Goal: Information Seeking & Learning: Learn about a topic

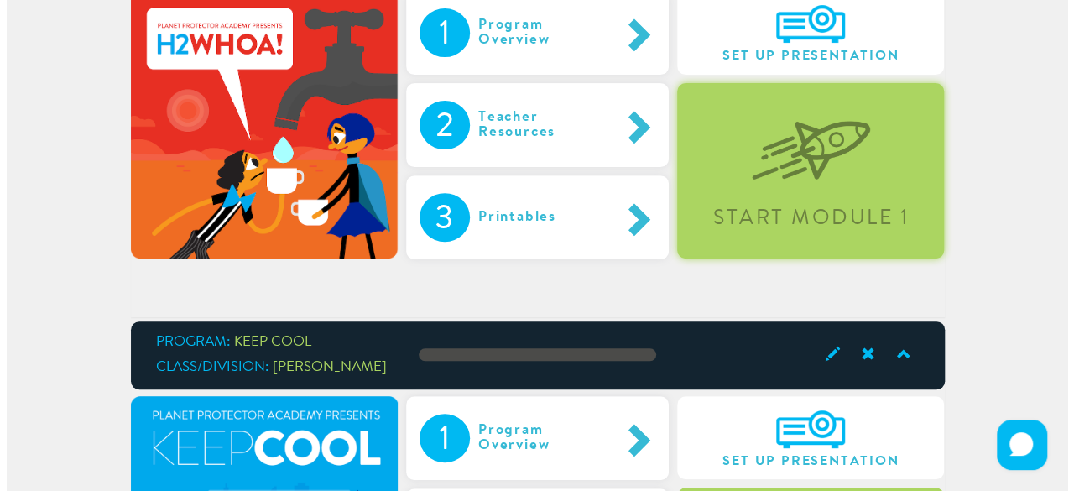
scroll to position [218, 0]
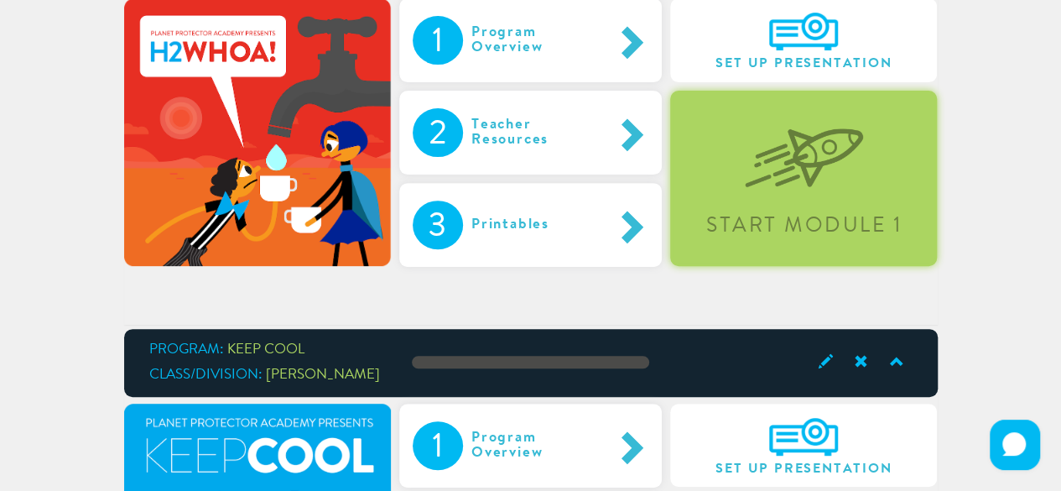
click at [788, 121] on img at bounding box center [804, 145] width 118 height 86
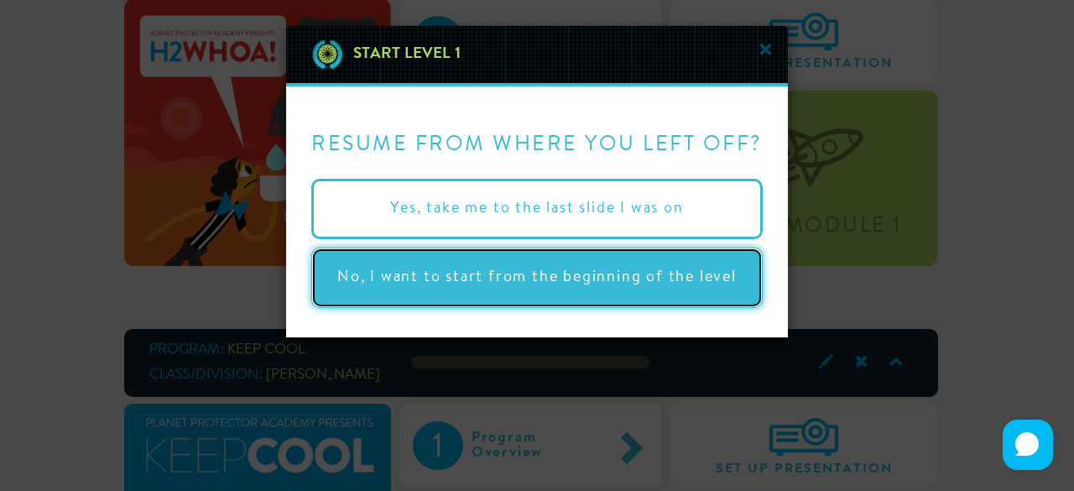
click at [637, 268] on button "No, I want to start from the beginning of the level" at bounding box center [536, 277] width 451 height 60
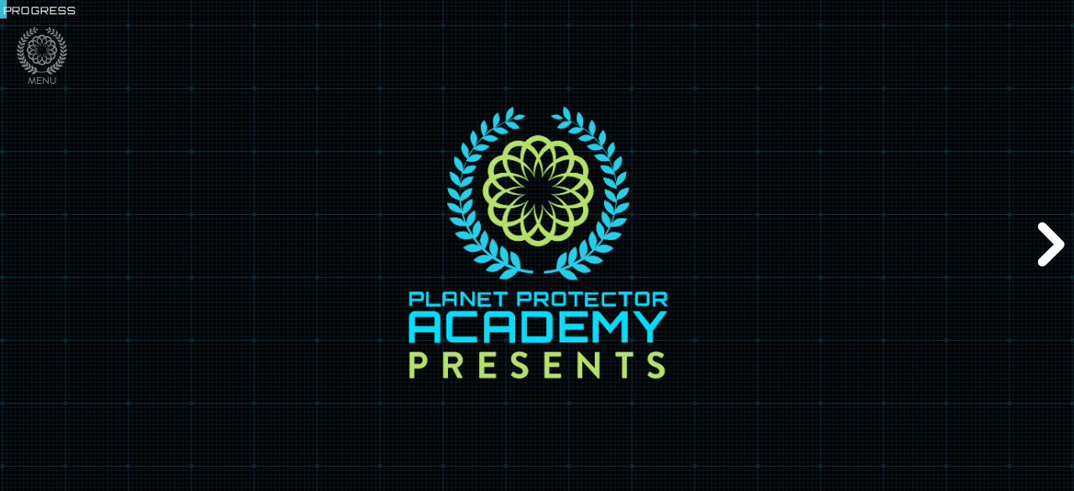
click at [1044, 234] on div "Next" at bounding box center [1048, 246] width 51 height 148
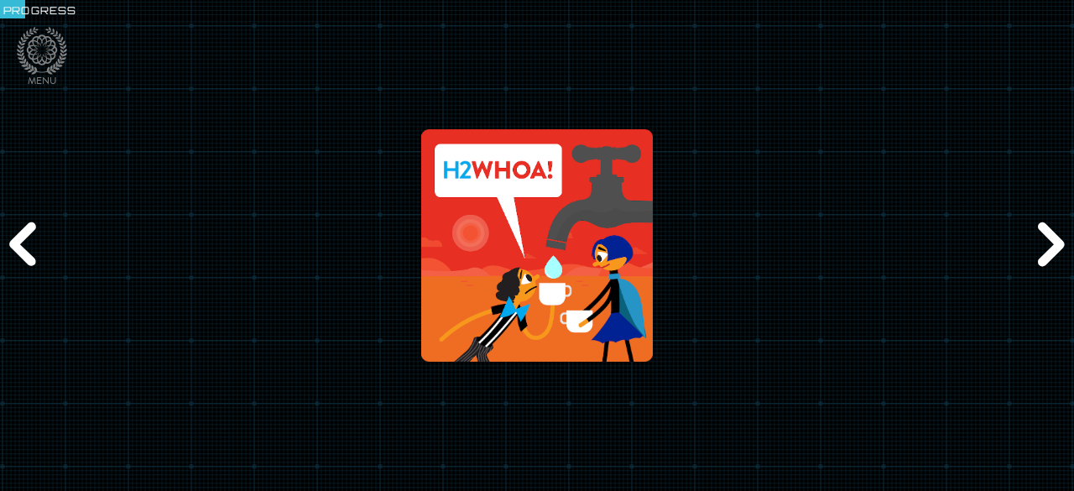
click at [1044, 234] on div "Next" at bounding box center [1048, 246] width 51 height 148
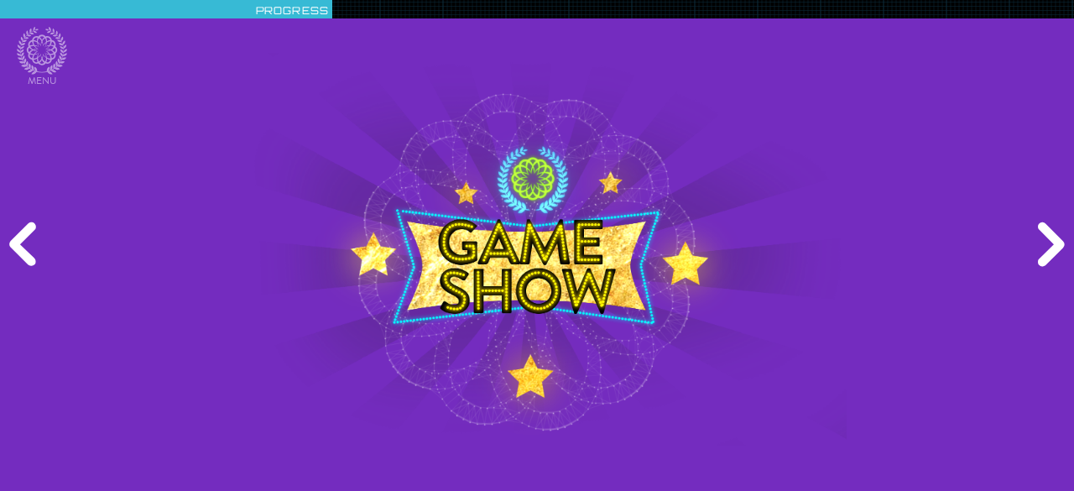
click at [728, 410] on img at bounding box center [536, 249] width 859 height 393
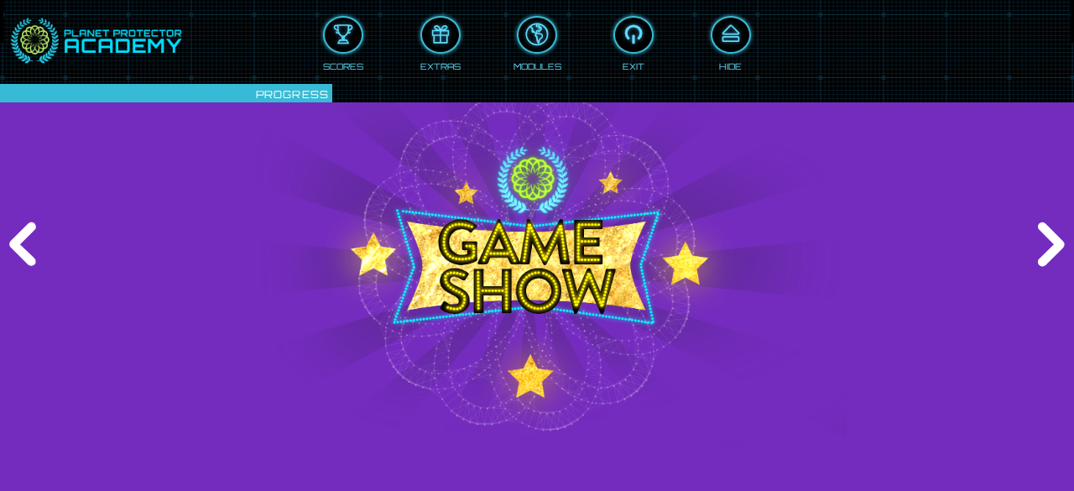
click at [305, 201] on img at bounding box center [536, 249] width 859 height 393
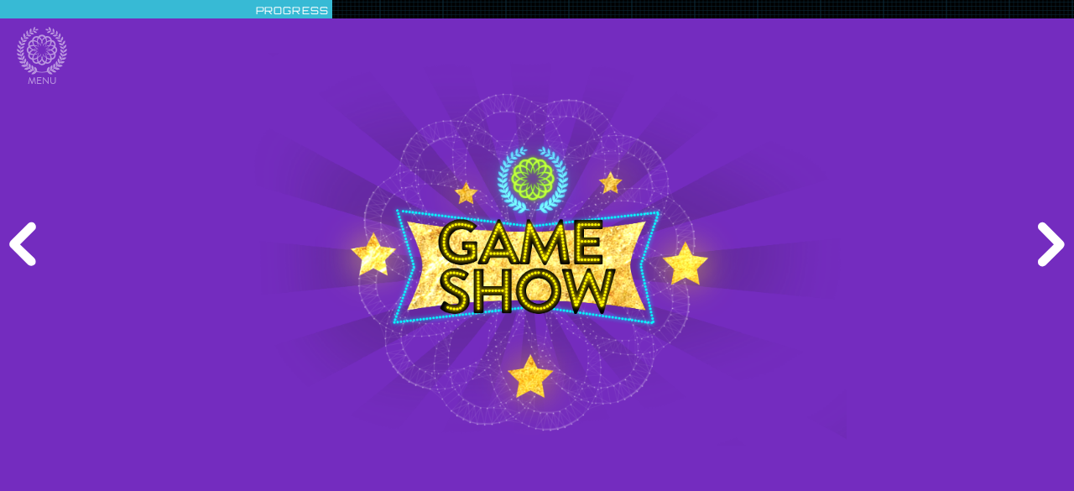
click at [30, 242] on div "Previous" at bounding box center [25, 246] width 51 height 148
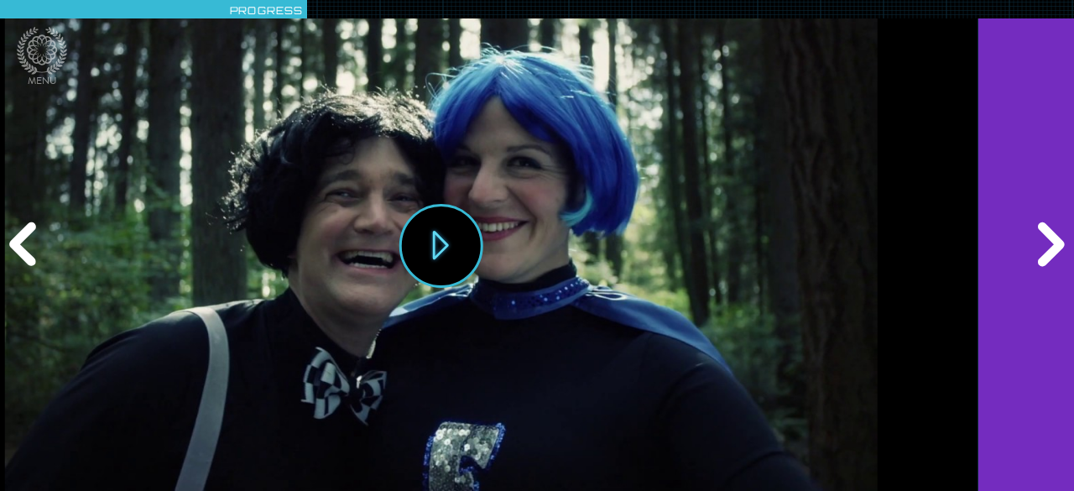
click at [30, 242] on div "Previous" at bounding box center [25, 246] width 51 height 148
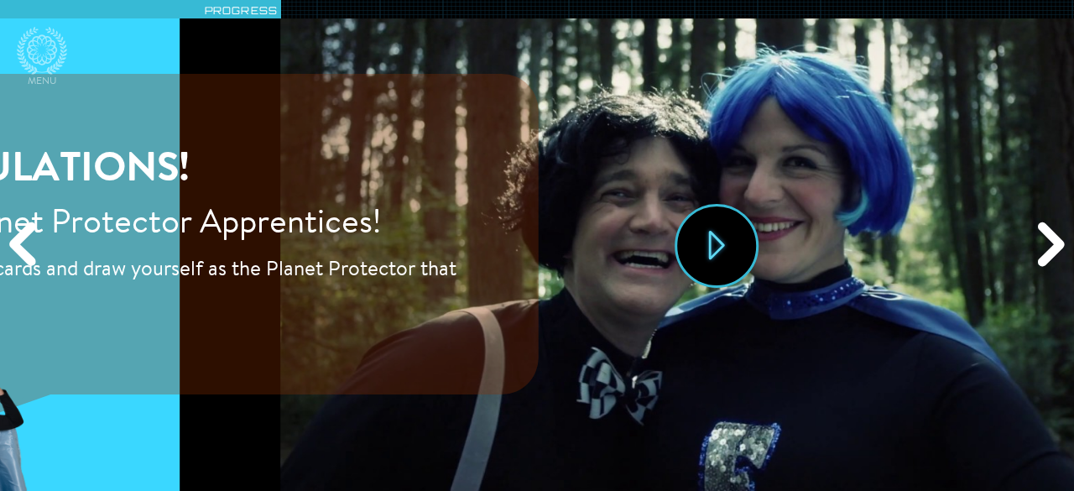
click at [30, 242] on div "Previous" at bounding box center [25, 246] width 51 height 148
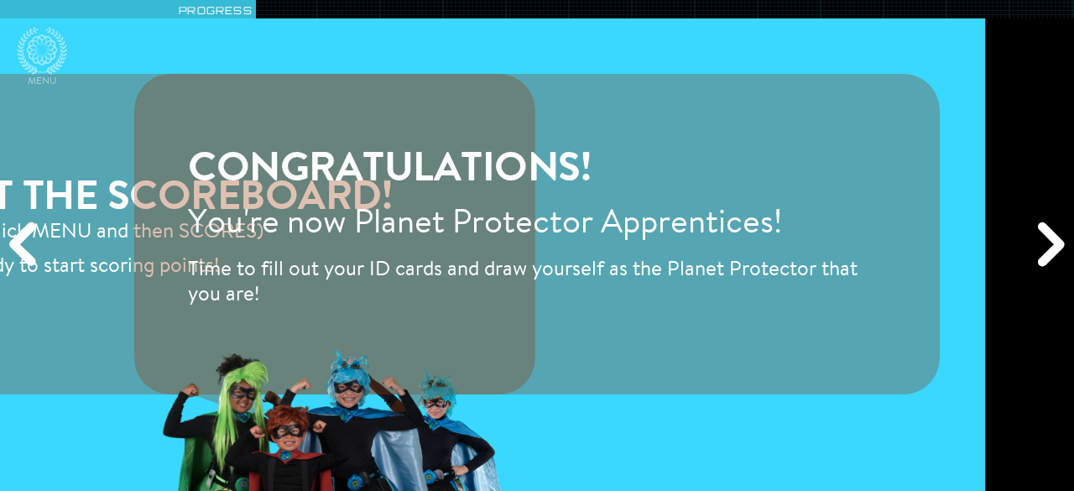
click at [30, 242] on div "Previous" at bounding box center [25, 246] width 51 height 148
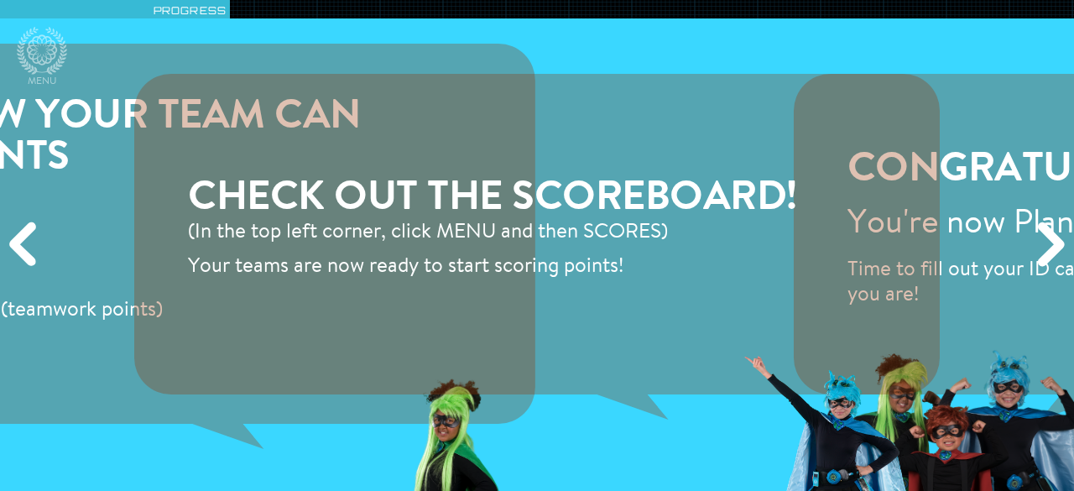
click at [30, 242] on div "Previous" at bounding box center [25, 246] width 51 height 148
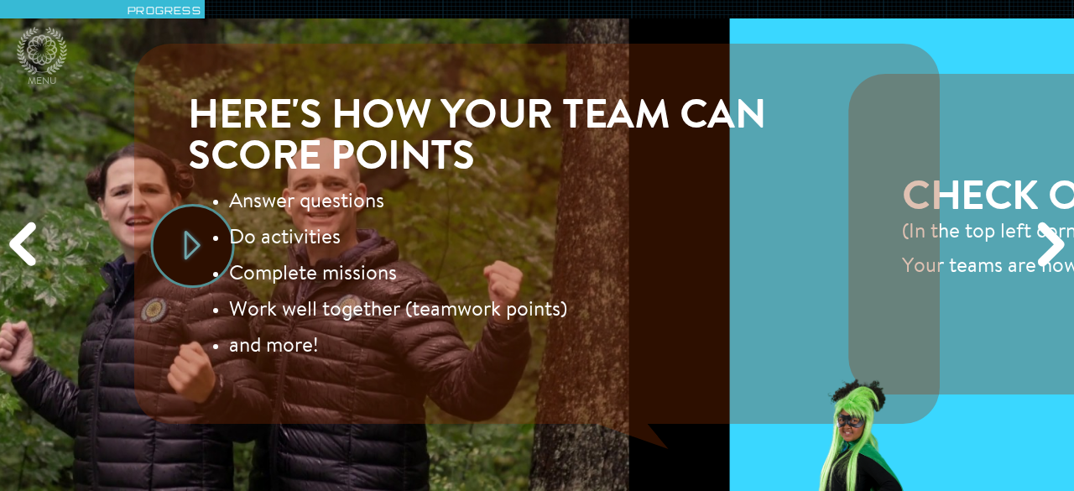
click at [30, 242] on div "Previous" at bounding box center [25, 246] width 51 height 148
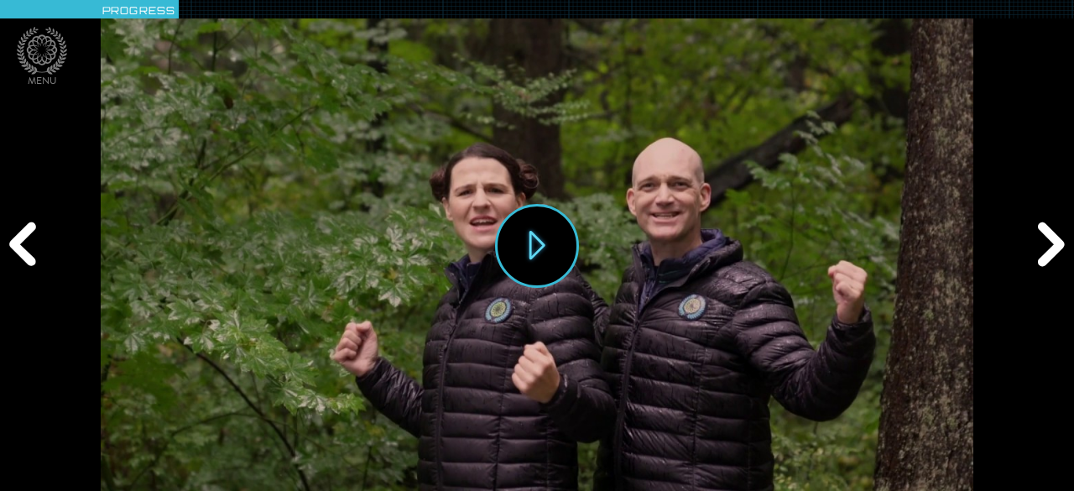
click at [29, 242] on div "Previous" at bounding box center [25, 246] width 51 height 148
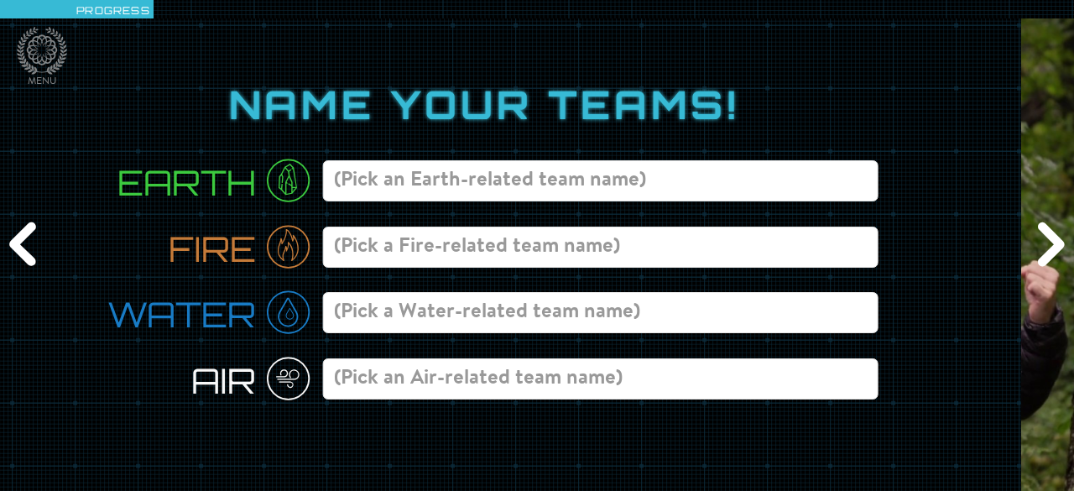
click at [29, 242] on div "Previous" at bounding box center [25, 246] width 51 height 148
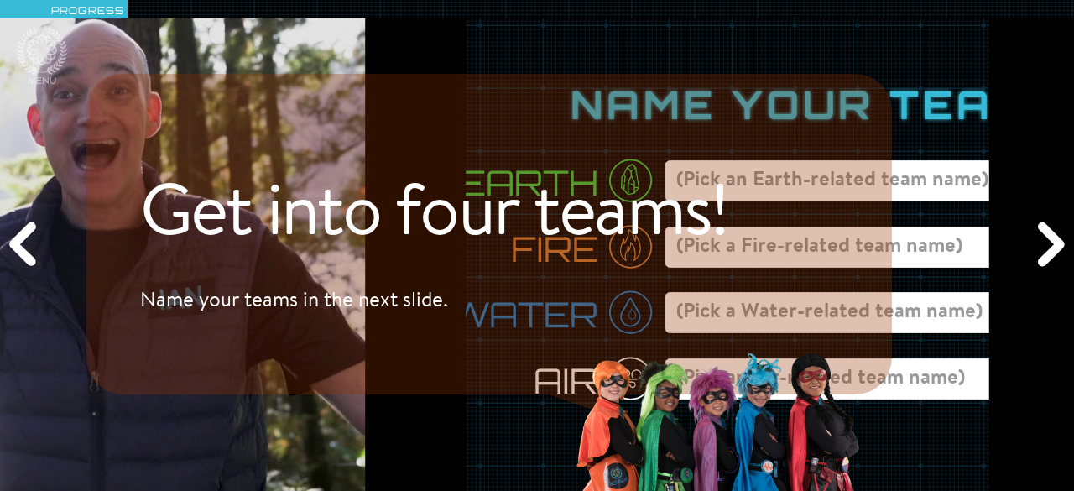
click at [29, 242] on div "Previous" at bounding box center [25, 246] width 51 height 148
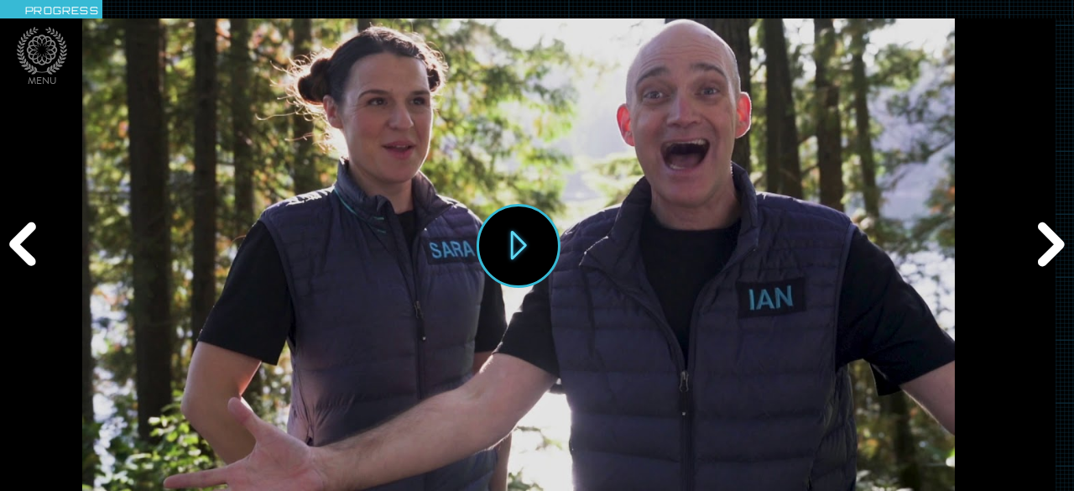
click at [29, 242] on div "Previous" at bounding box center [25, 246] width 51 height 148
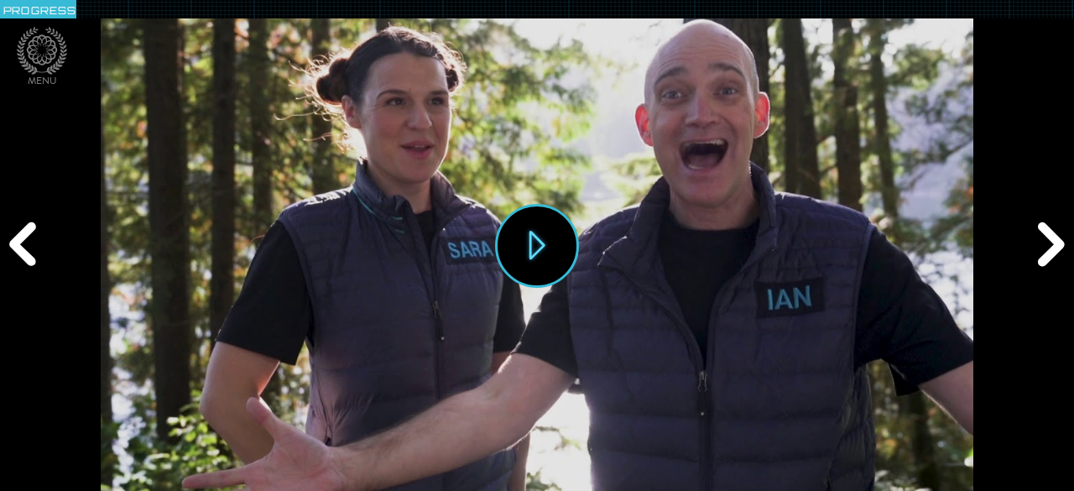
click at [29, 242] on div "Previous" at bounding box center [25, 246] width 51 height 148
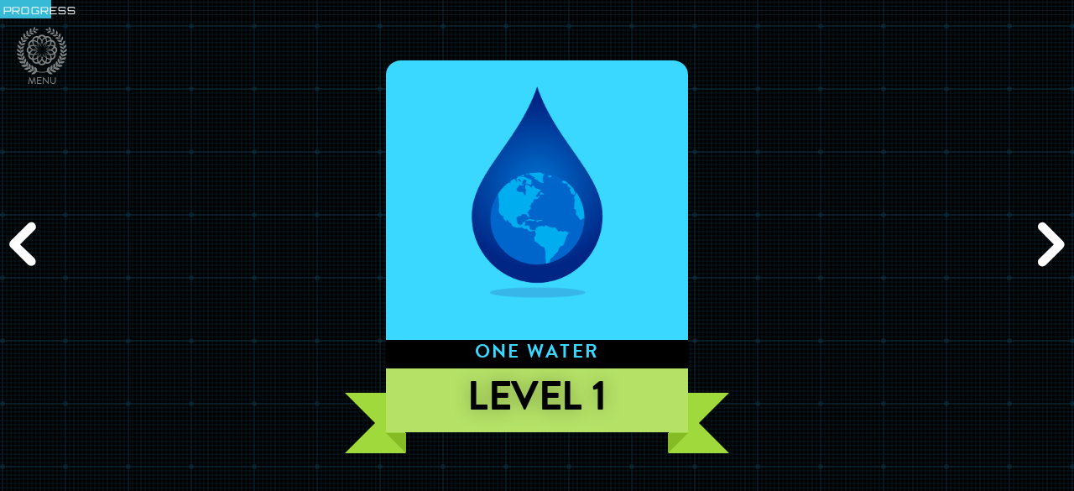
click at [29, 242] on div "Previous" at bounding box center [25, 246] width 51 height 148
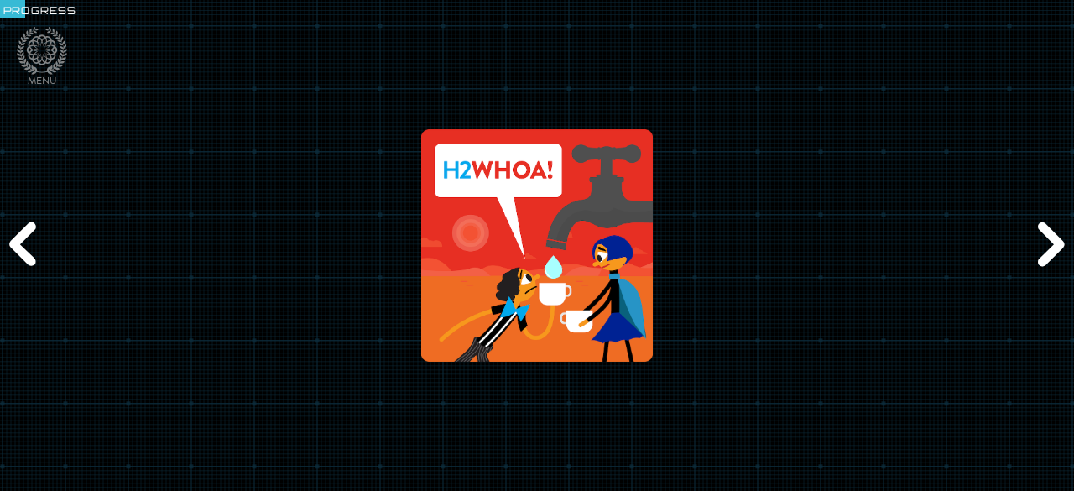
click at [29, 242] on div "Previous" at bounding box center [25, 246] width 51 height 148
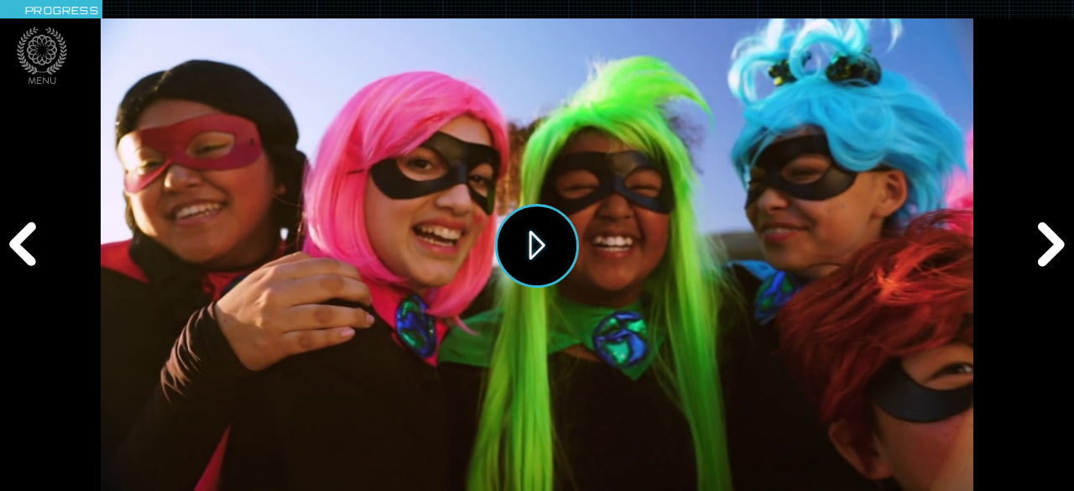
click at [522, 231] on button "Play" at bounding box center [537, 246] width 84 height 84
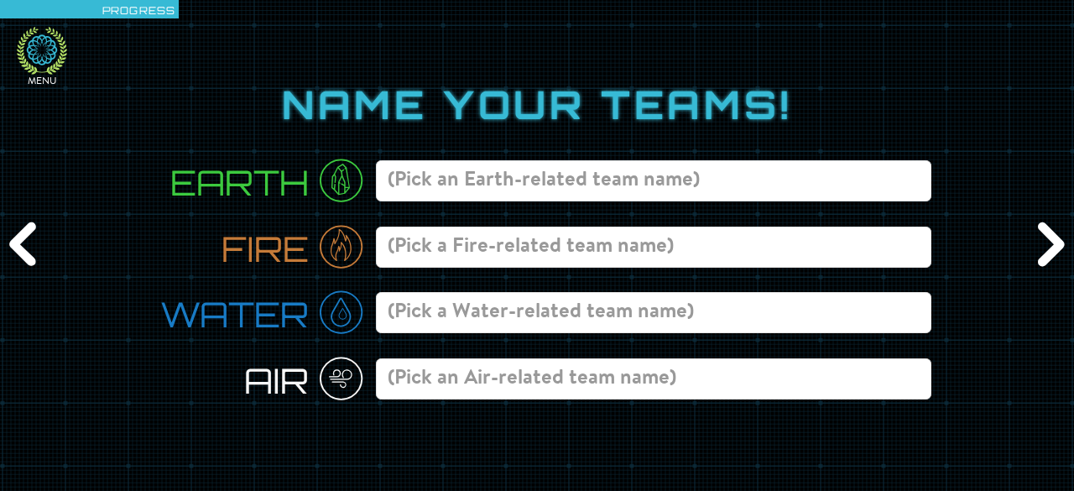
click at [55, 49] on icon at bounding box center [42, 49] width 30 height 30
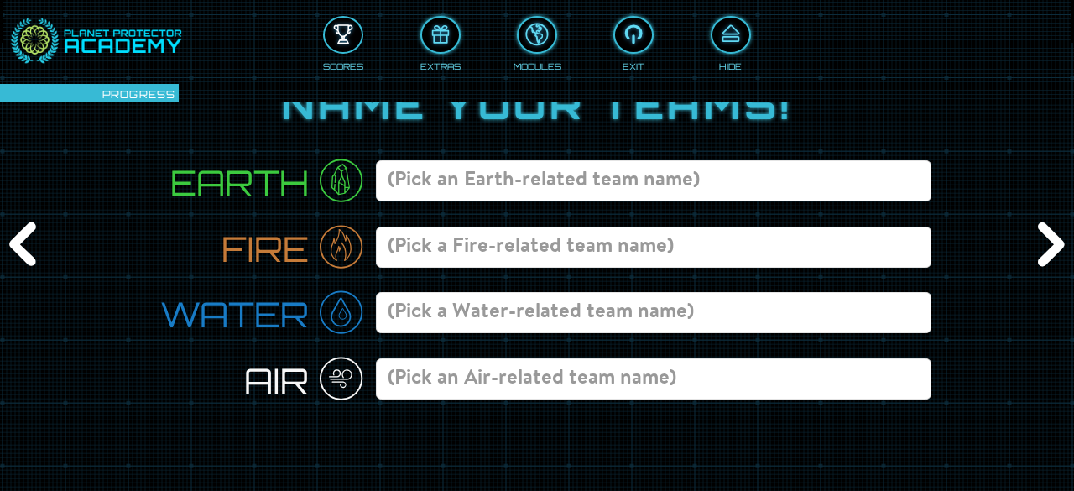
click at [338, 27] on div at bounding box center [343, 35] width 37 height 28
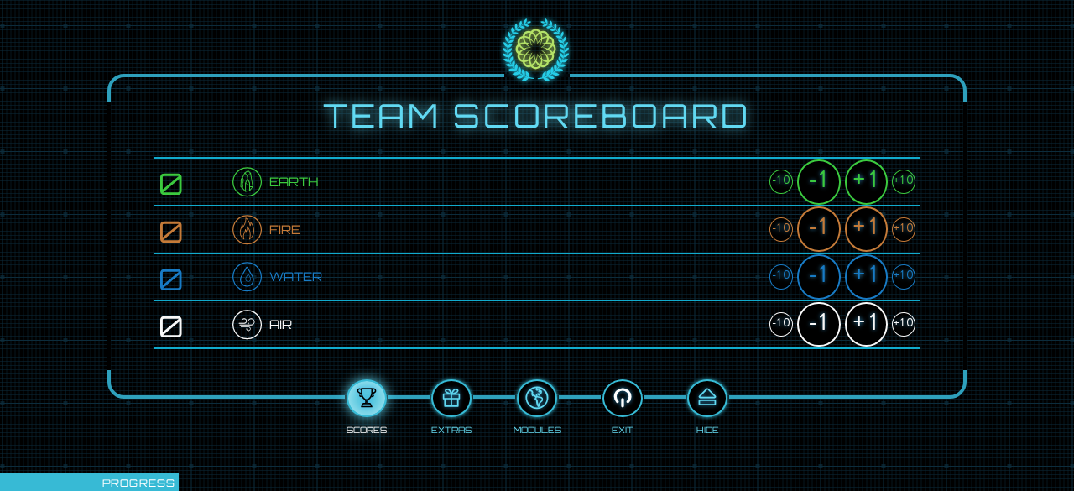
click at [626, 393] on div at bounding box center [622, 398] width 37 height 28
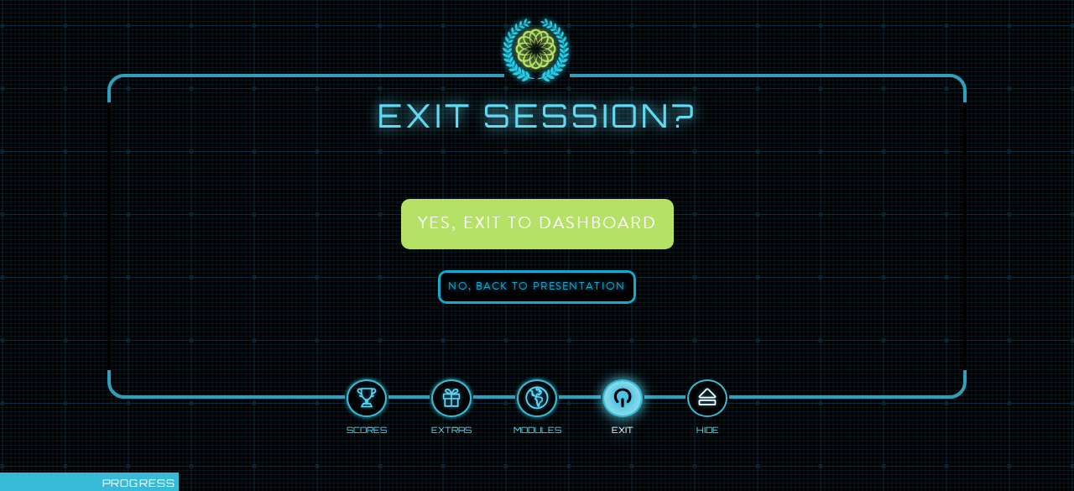
click at [711, 398] on div at bounding box center [707, 398] width 37 height 28
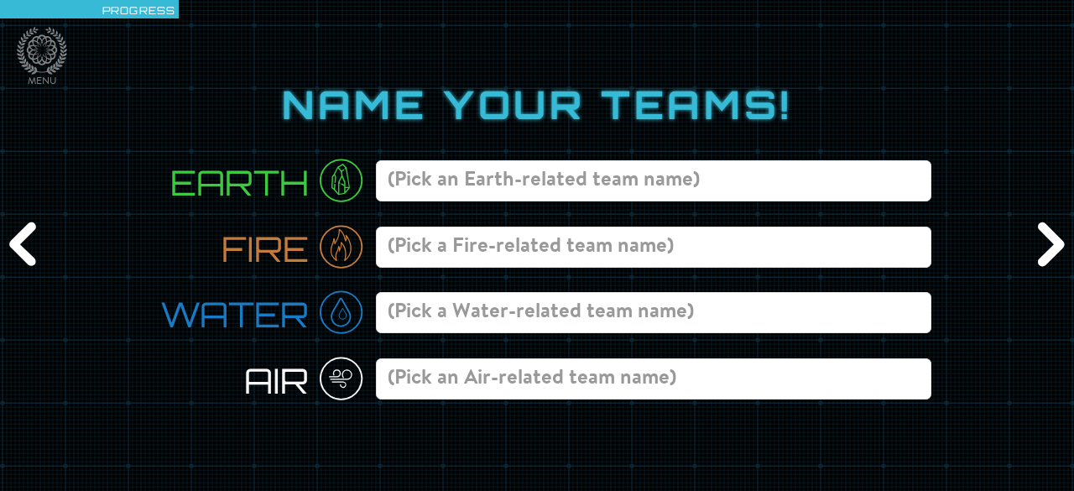
click at [37, 258] on div "Previous" at bounding box center [25, 246] width 51 height 148
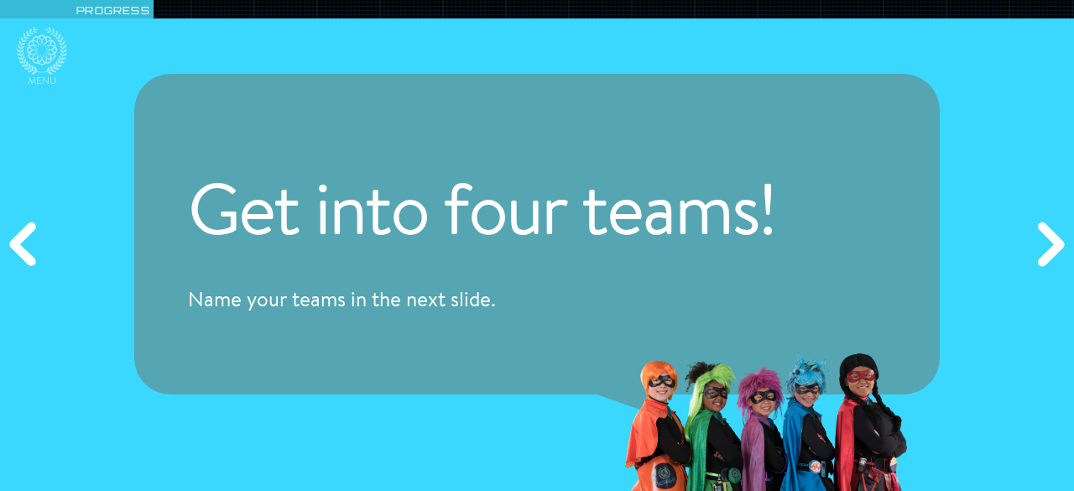
click at [1051, 239] on div "Next" at bounding box center [1048, 246] width 51 height 148
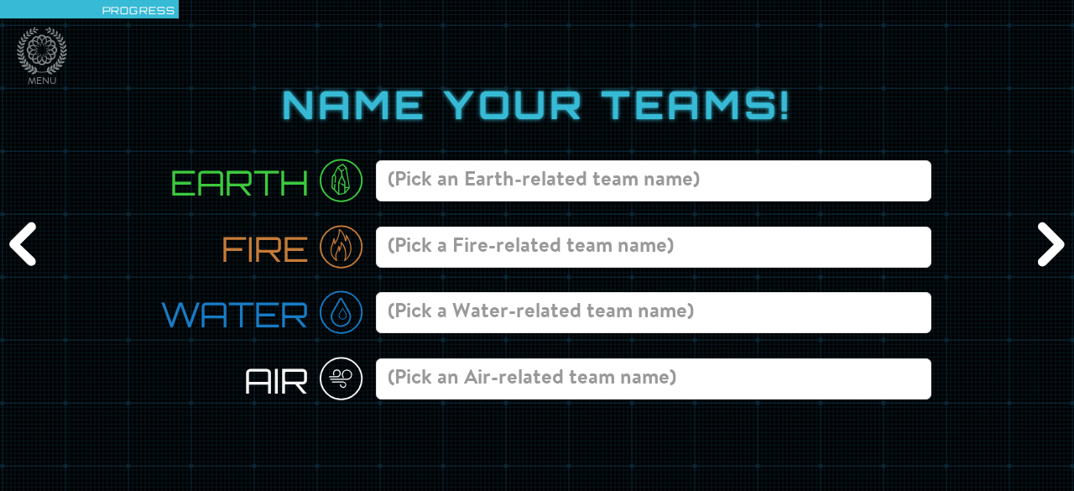
click at [1051, 239] on div "Next" at bounding box center [1048, 246] width 51 height 148
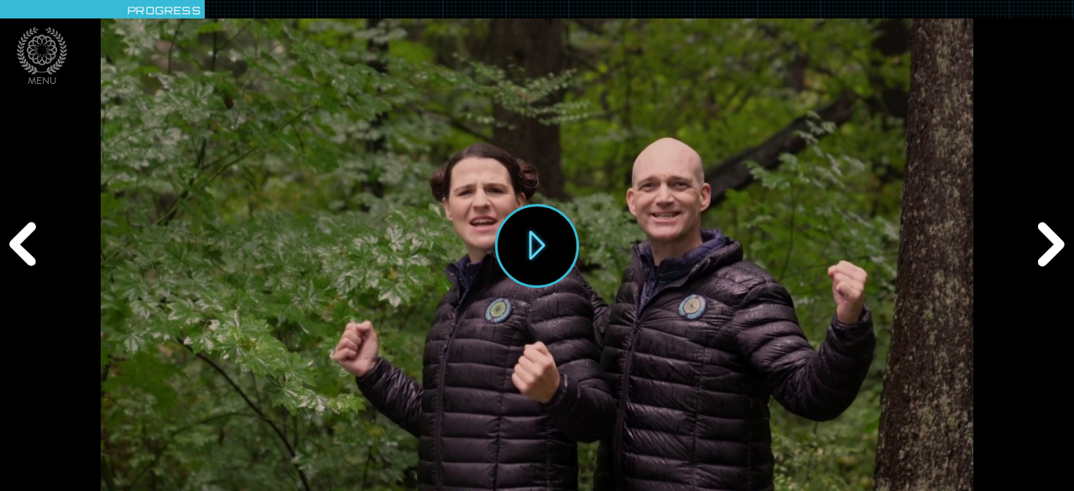
click at [32, 236] on div "Previous" at bounding box center [25, 246] width 51 height 148
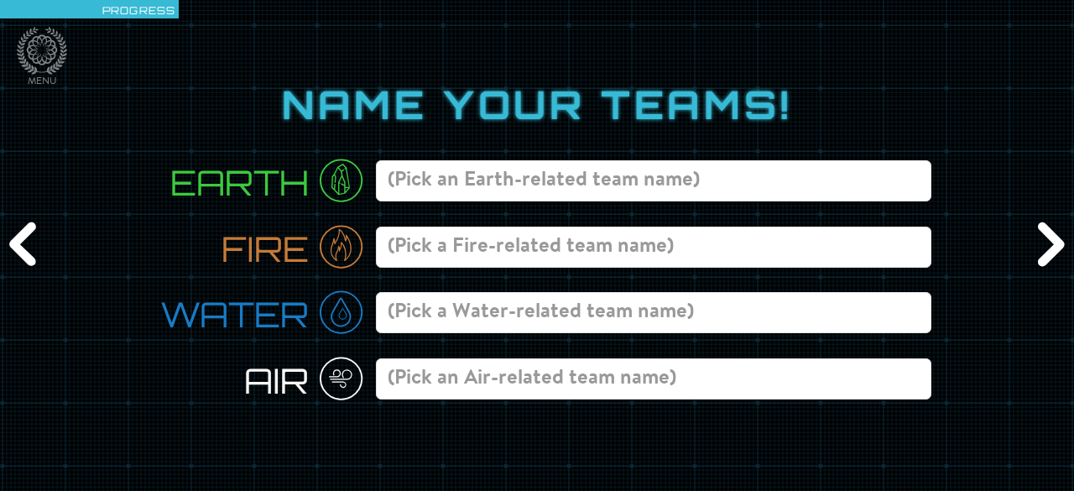
click at [390, 247] on input at bounding box center [653, 247] width 555 height 41
type input "Ruckasing Volcanoes"
click at [433, 185] on input at bounding box center [653, 180] width 555 height 41
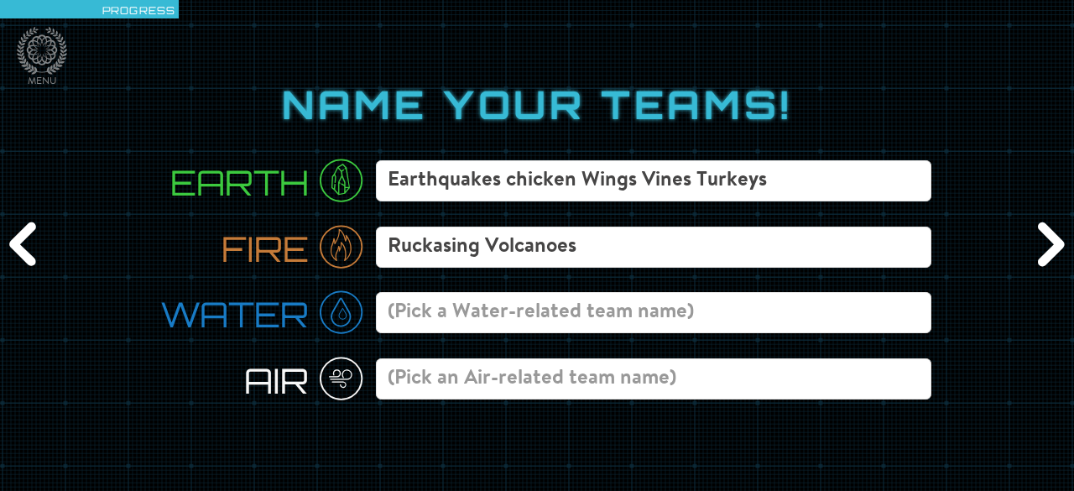
type input "Earthquakes chicken Wings Vines Turkeys"
click at [440, 376] on input at bounding box center [653, 378] width 555 height 41
type input "Rough Clouds"
click at [449, 310] on input at bounding box center [653, 312] width 555 height 41
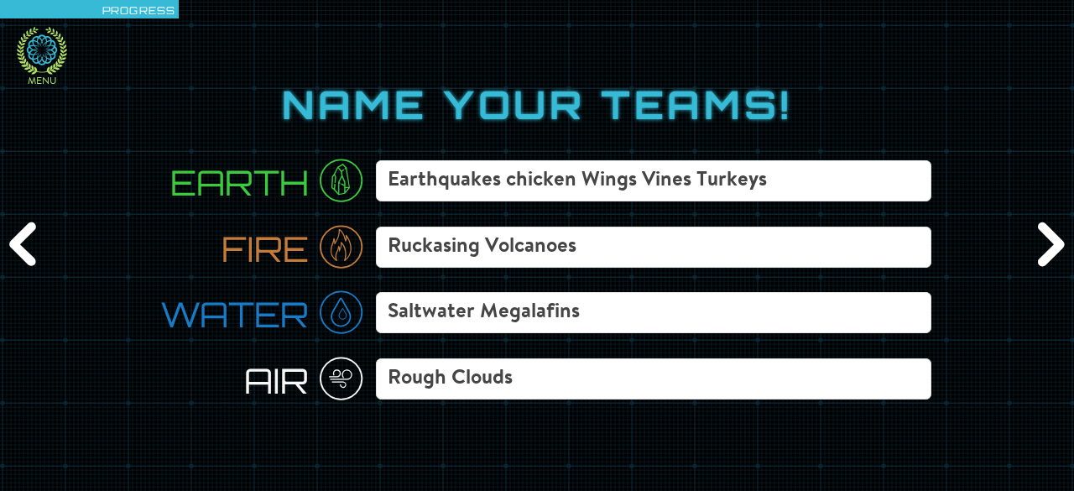
type input "Saltwater Megalafins"
click at [52, 58] on icon at bounding box center [42, 51] width 50 height 48
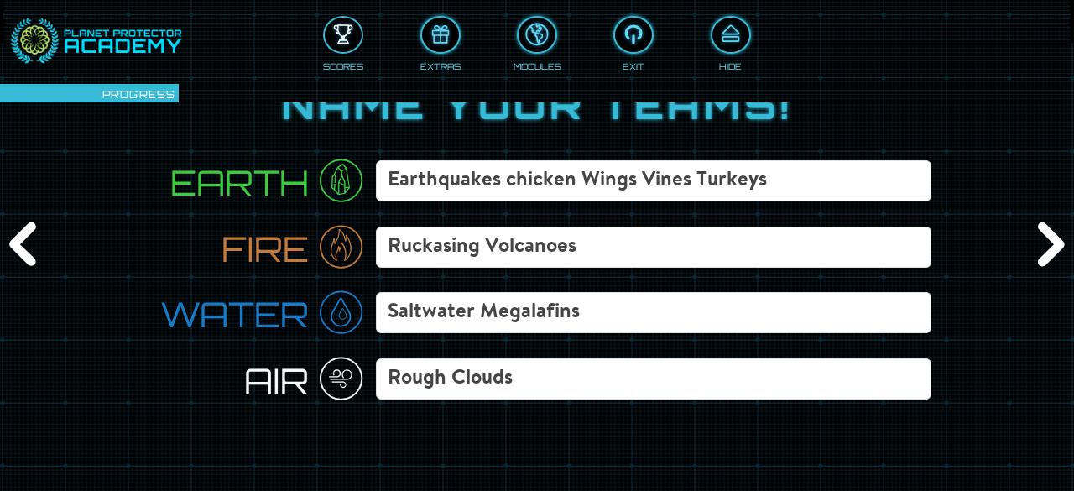
click at [336, 34] on div at bounding box center [343, 35] width 37 height 28
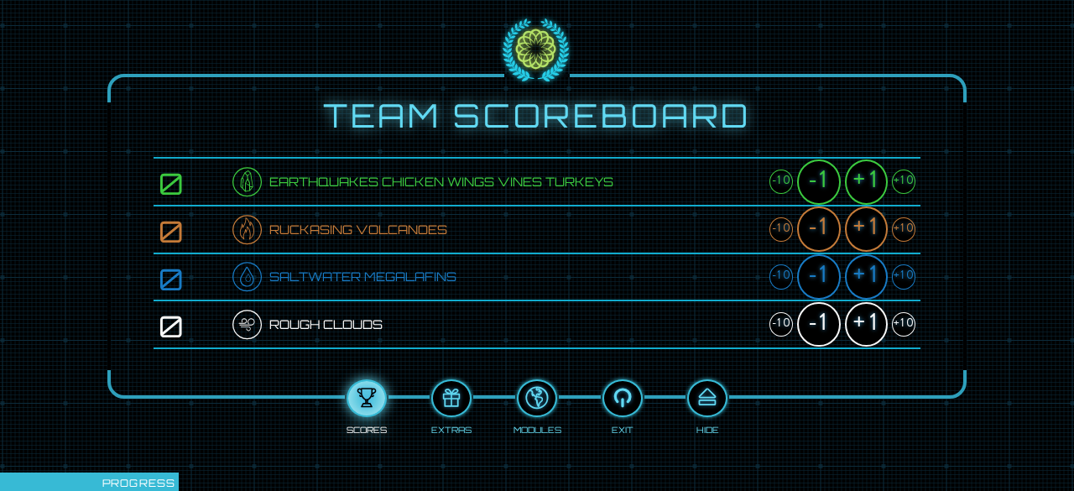
click at [906, 184] on div "+10" at bounding box center [903, 181] width 23 height 24
click at [904, 221] on div "+10" at bounding box center [903, 229] width 23 height 24
click at [903, 268] on div "+10" at bounding box center [903, 276] width 23 height 24
click at [903, 320] on div "+10" at bounding box center [903, 324] width 23 height 24
click at [707, 398] on div at bounding box center [707, 398] width 37 height 28
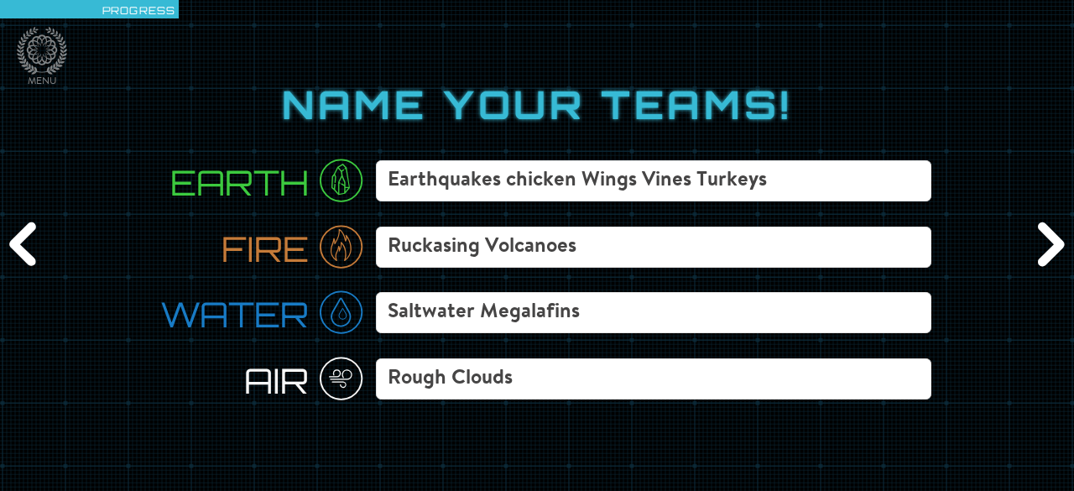
click at [1045, 248] on div "Next" at bounding box center [1048, 246] width 51 height 148
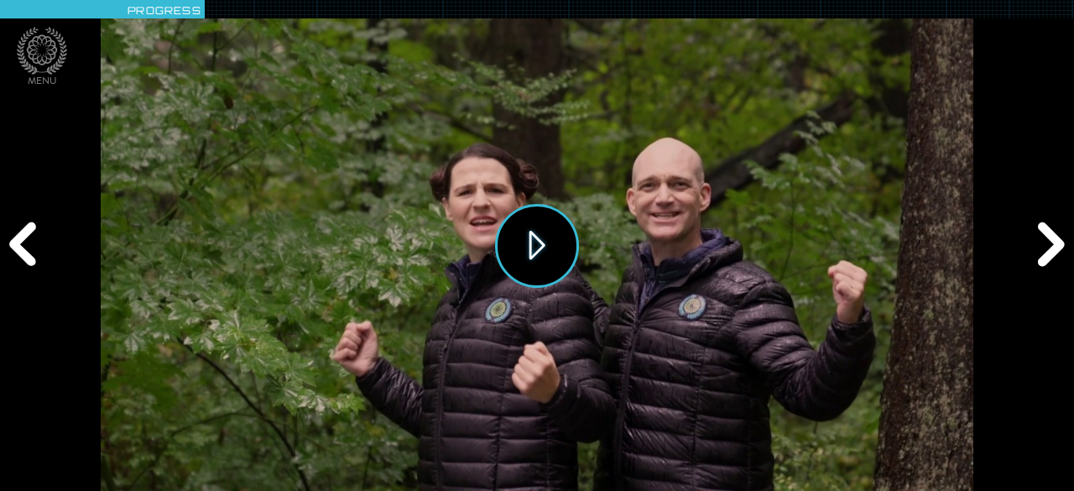
click at [523, 249] on button "Play" at bounding box center [537, 246] width 84 height 84
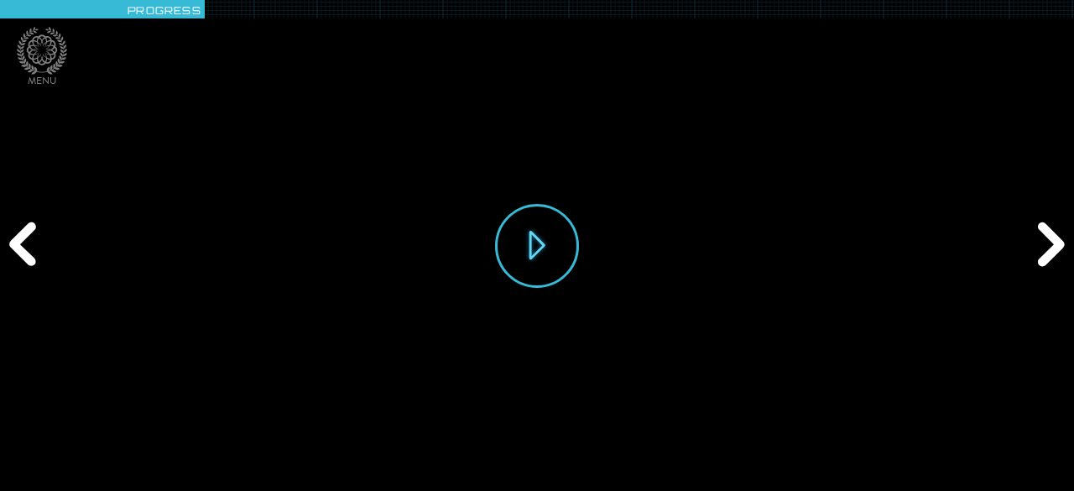
click at [114, 455] on div "Play" at bounding box center [537, 245] width 872 height 491
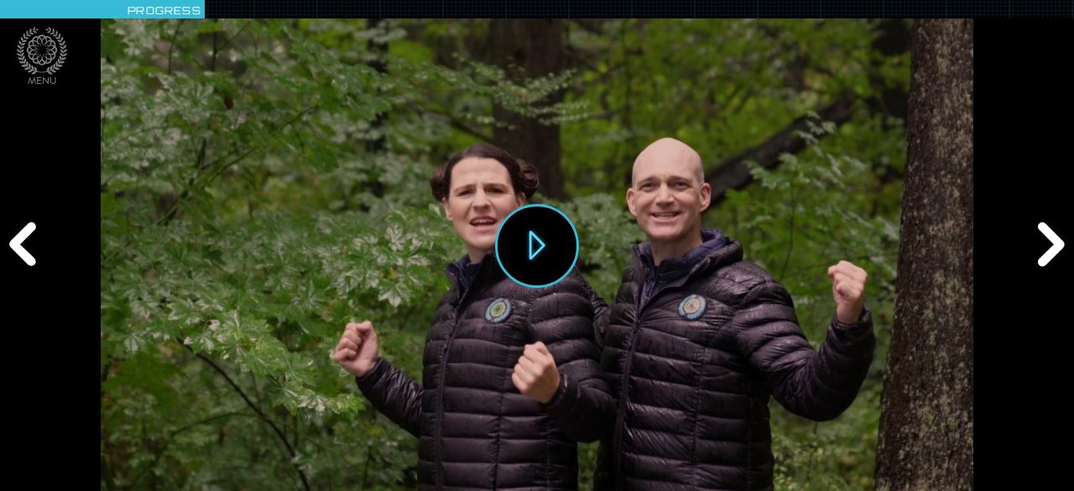
click at [1055, 241] on div "Next" at bounding box center [1048, 246] width 51 height 148
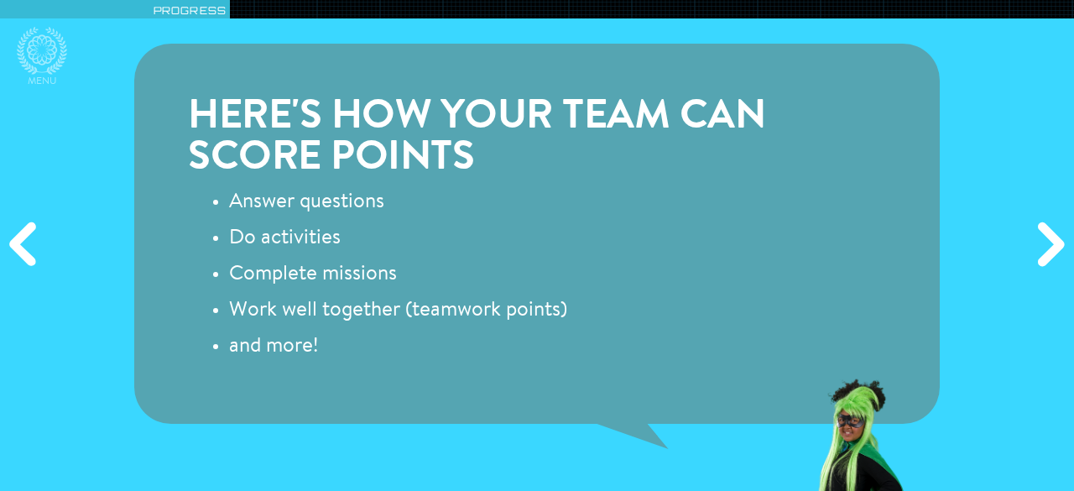
click at [1055, 241] on div "Next" at bounding box center [1048, 246] width 51 height 148
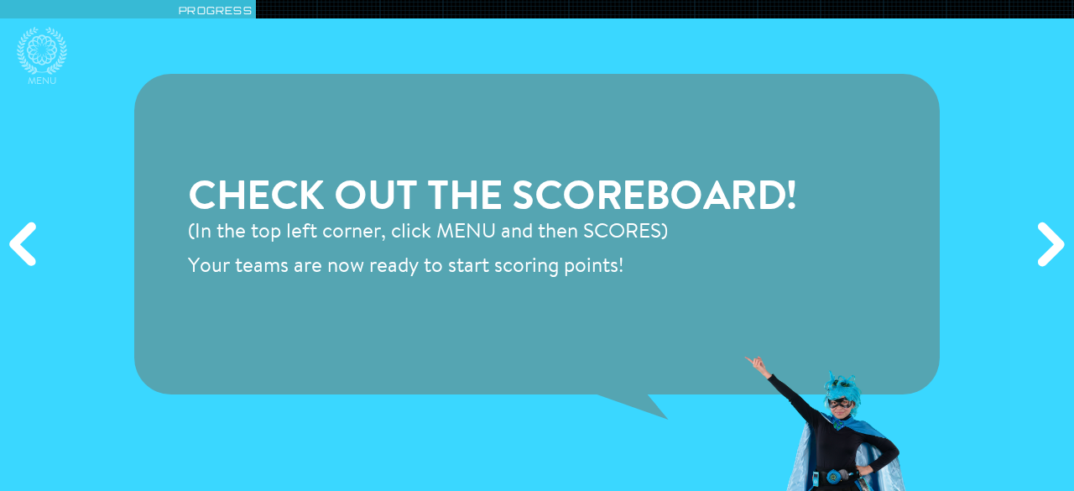
click at [1054, 241] on div "Next" at bounding box center [1048, 246] width 51 height 148
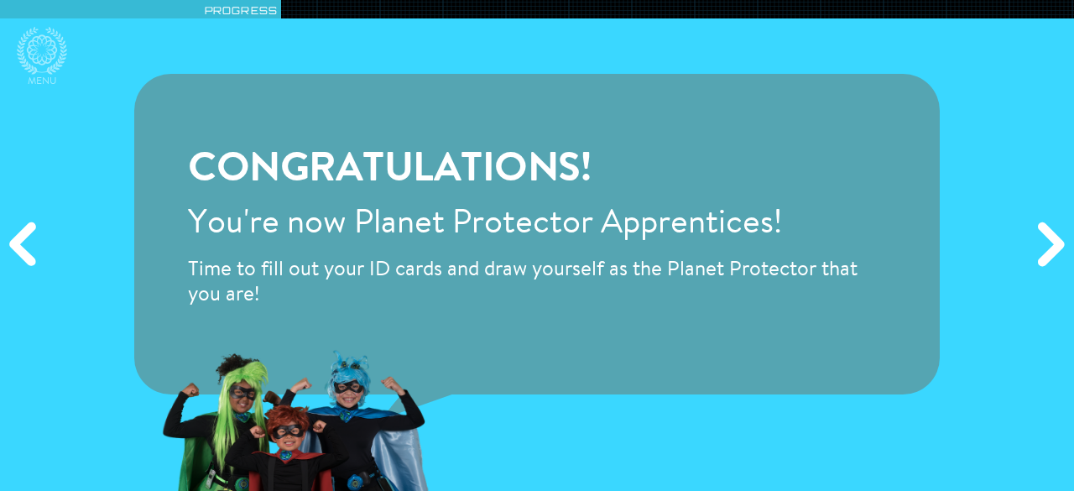
click at [1054, 241] on div "Next" at bounding box center [1048, 246] width 51 height 148
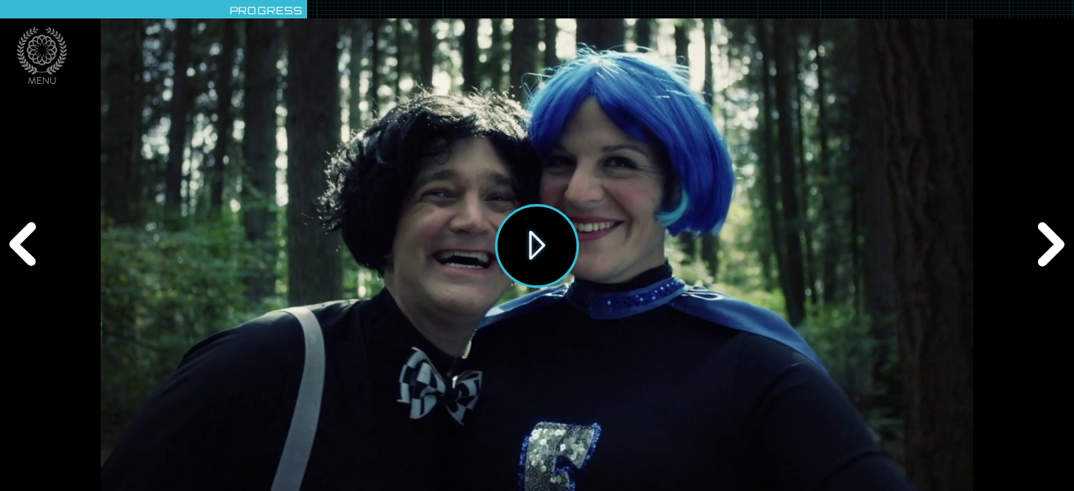
click at [538, 252] on button "Play" at bounding box center [537, 246] width 84 height 84
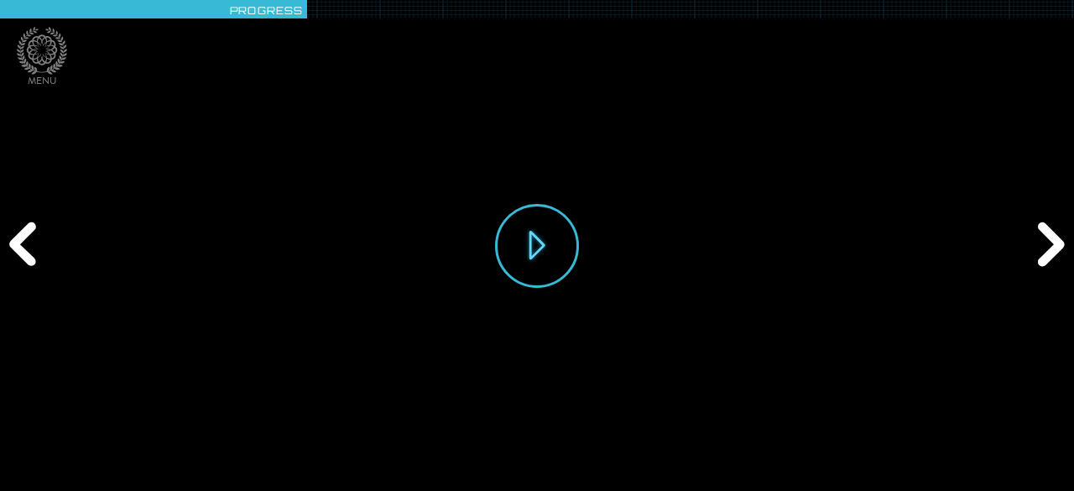
click at [131, 471] on div "Play" at bounding box center [537, 245] width 872 height 491
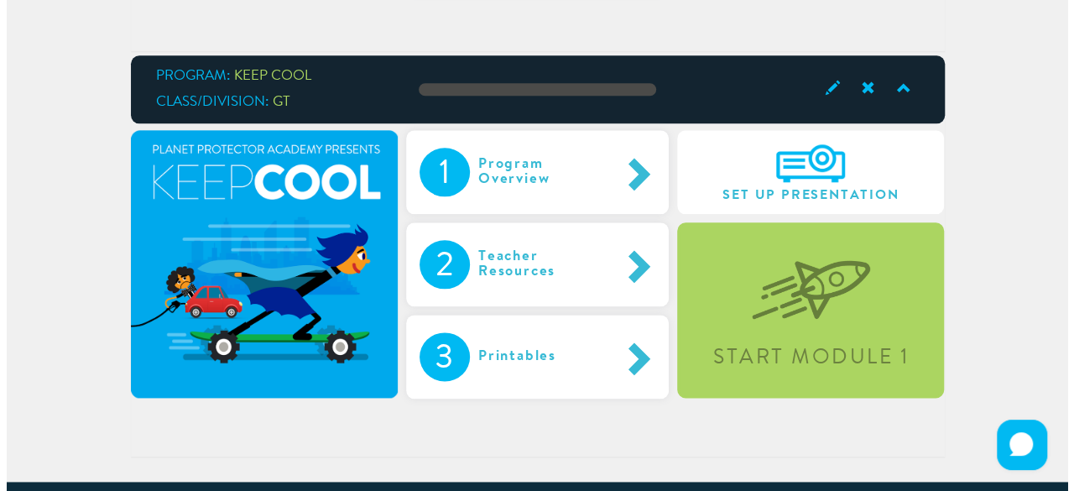
scroll to position [928, 0]
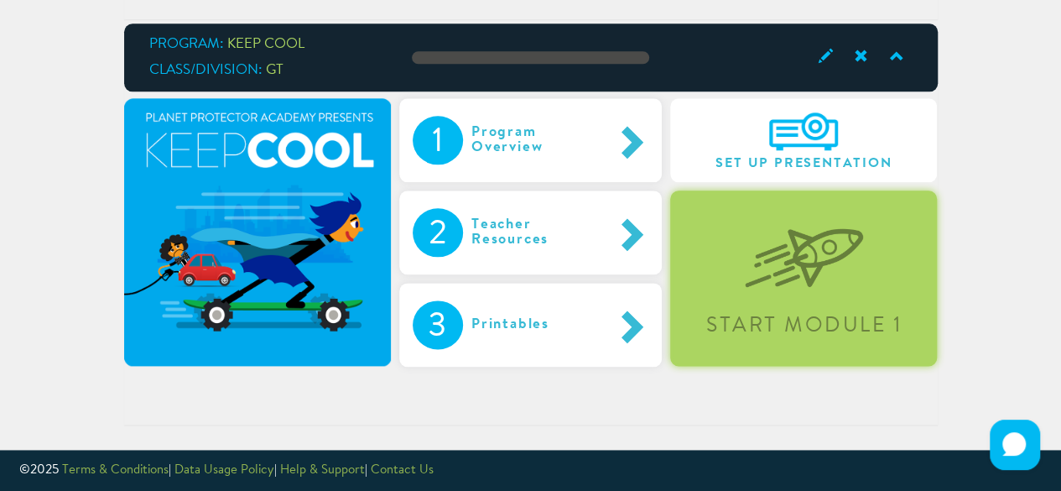
click at [720, 263] on div "Start Module 1" at bounding box center [803, 277] width 267 height 175
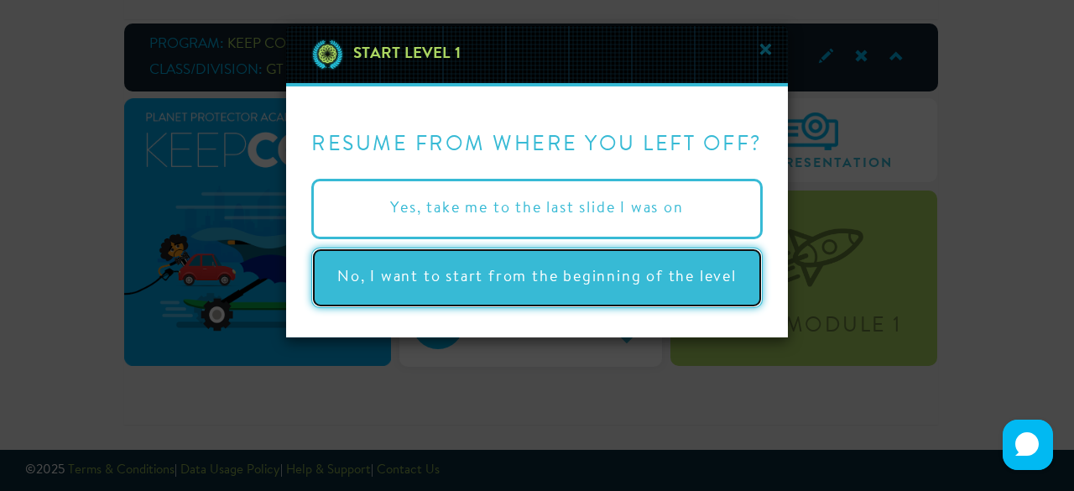
click at [707, 268] on button "No, I want to start from the beginning of the level" at bounding box center [536, 277] width 451 height 60
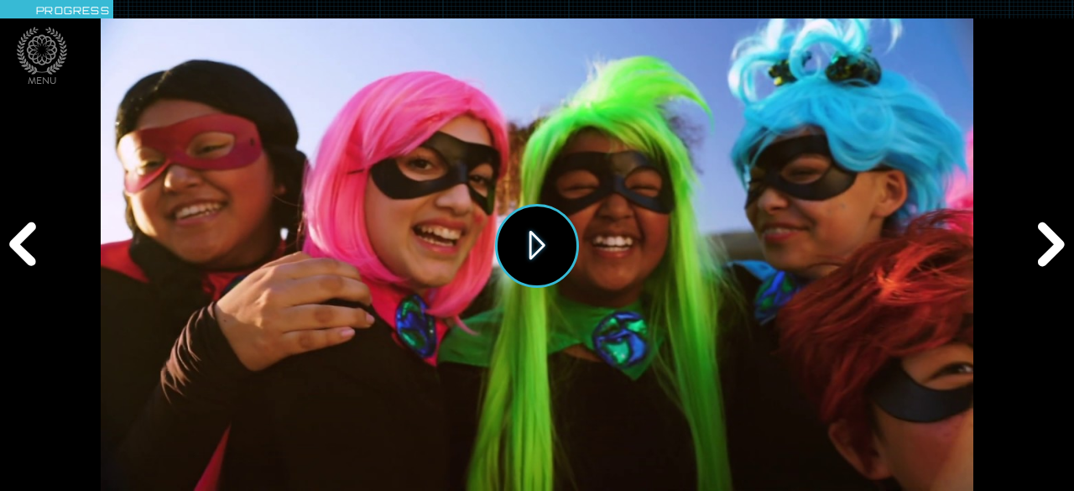
click at [530, 234] on button "Play" at bounding box center [537, 246] width 84 height 84
click at [1065, 249] on div "Next" at bounding box center [1048, 246] width 51 height 148
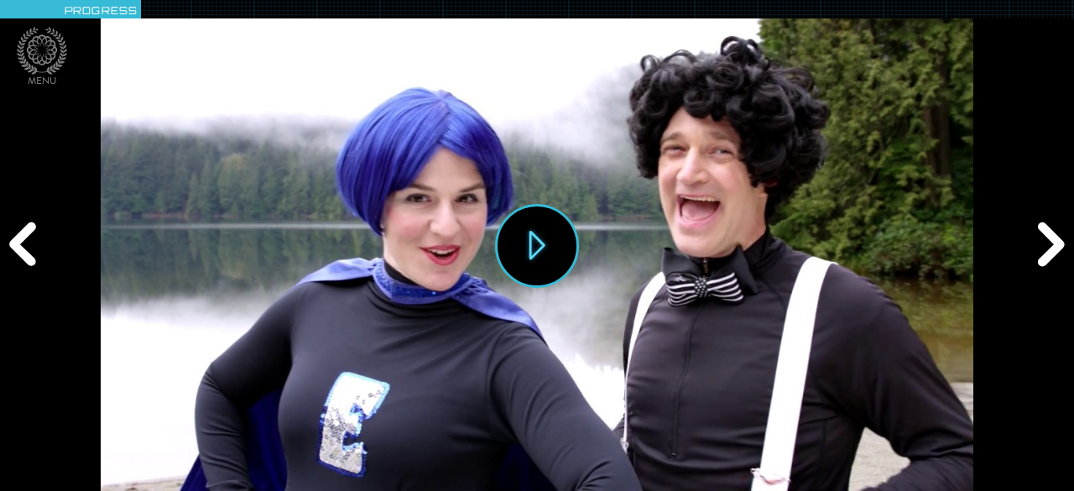
click at [1065, 249] on div "Next" at bounding box center [1048, 246] width 51 height 148
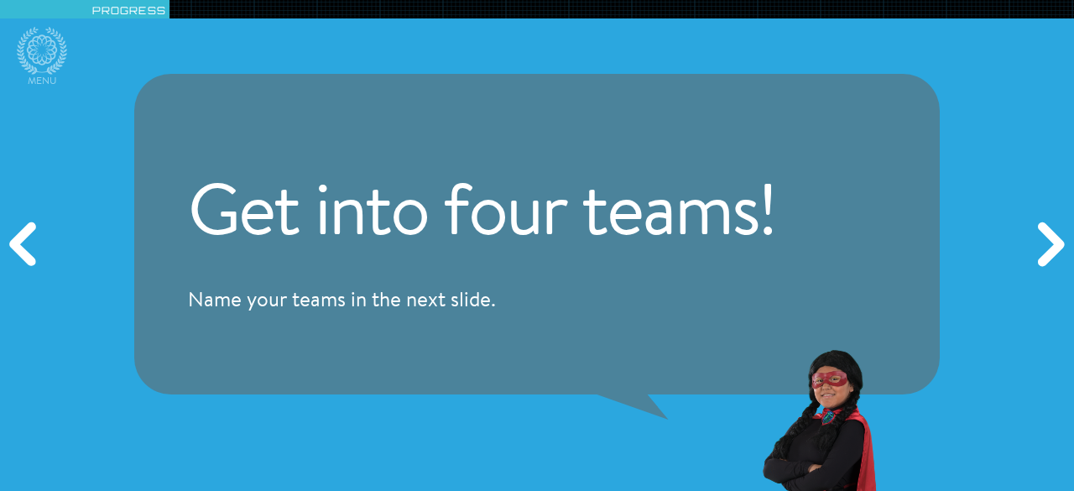
click at [1065, 249] on div "Next" at bounding box center [1048, 246] width 51 height 148
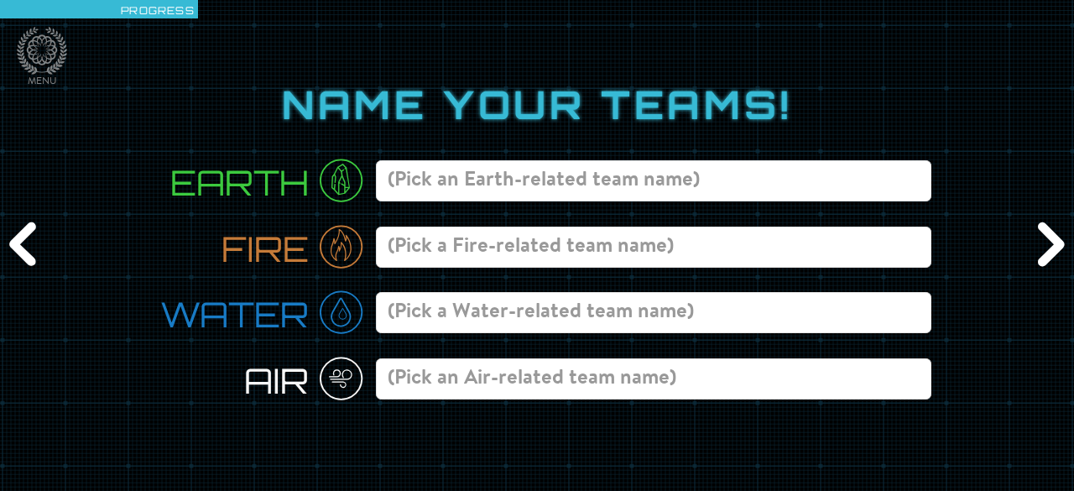
click at [1065, 249] on div "Next" at bounding box center [1048, 246] width 51 height 148
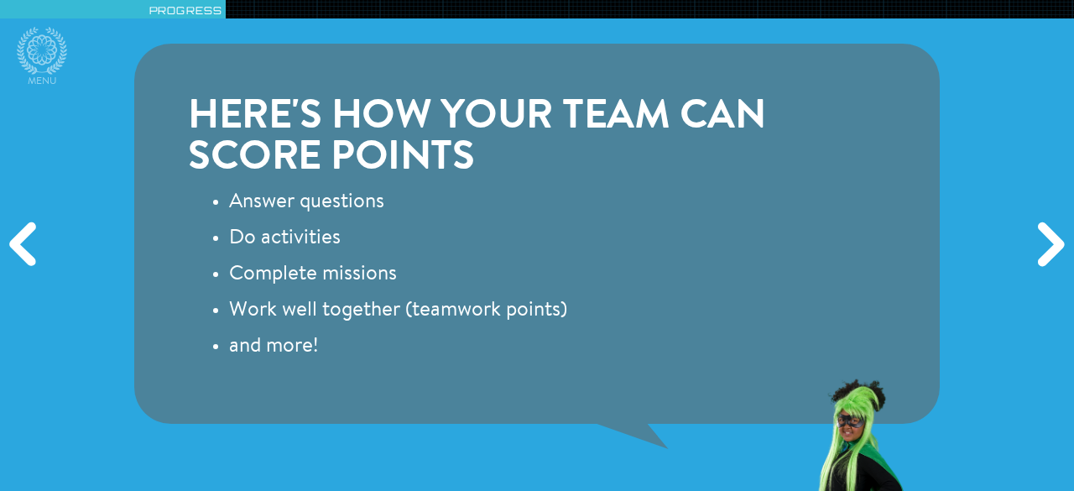
click at [36, 227] on div "Previous" at bounding box center [25, 246] width 51 height 148
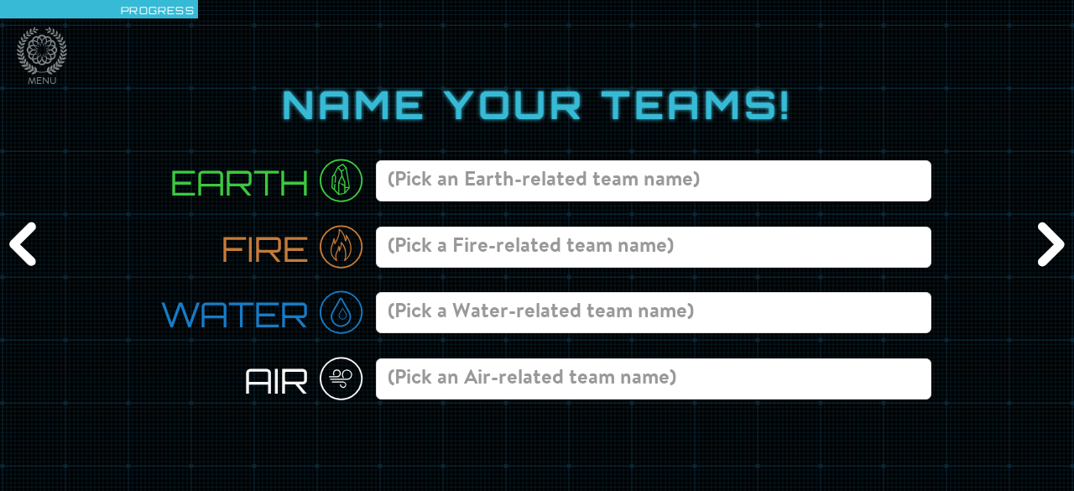
click at [36, 227] on div "Previous" at bounding box center [25, 246] width 51 height 148
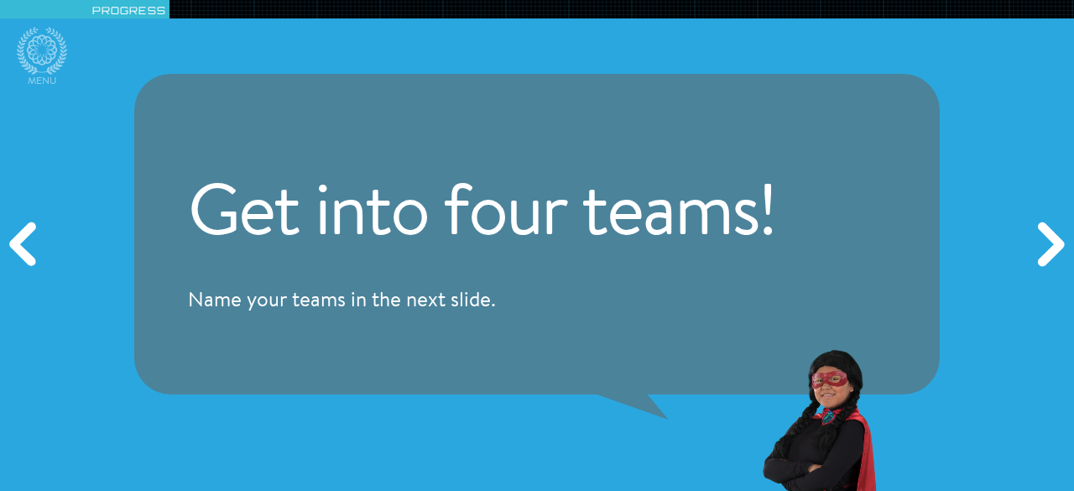
click at [36, 227] on div "Previous" at bounding box center [25, 246] width 51 height 148
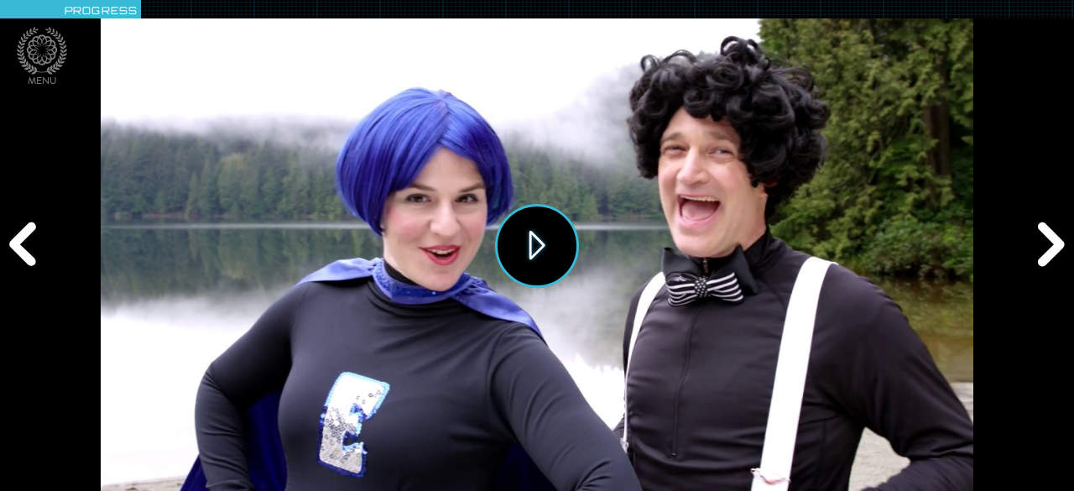
click at [527, 242] on button "Play" at bounding box center [537, 246] width 84 height 84
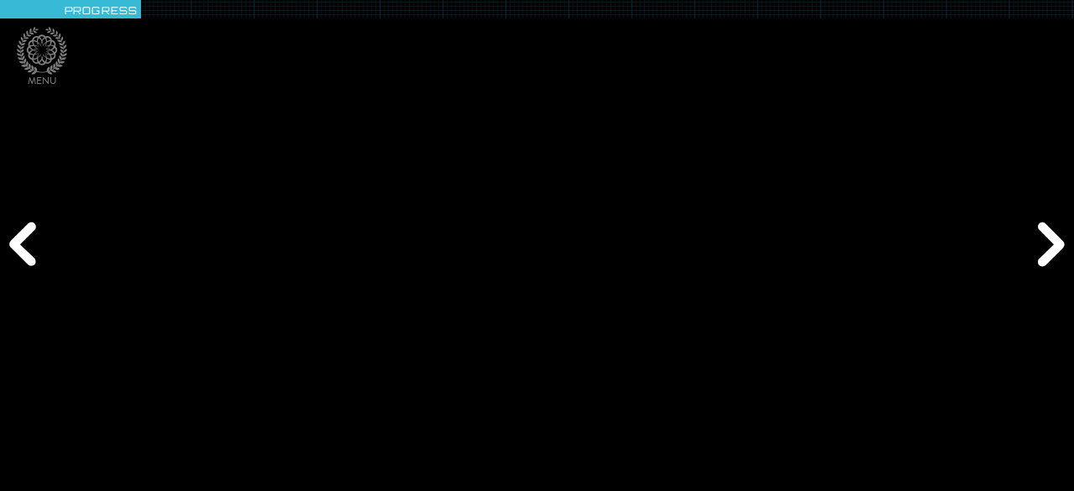
click at [1043, 242] on div "Next" at bounding box center [1048, 246] width 51 height 148
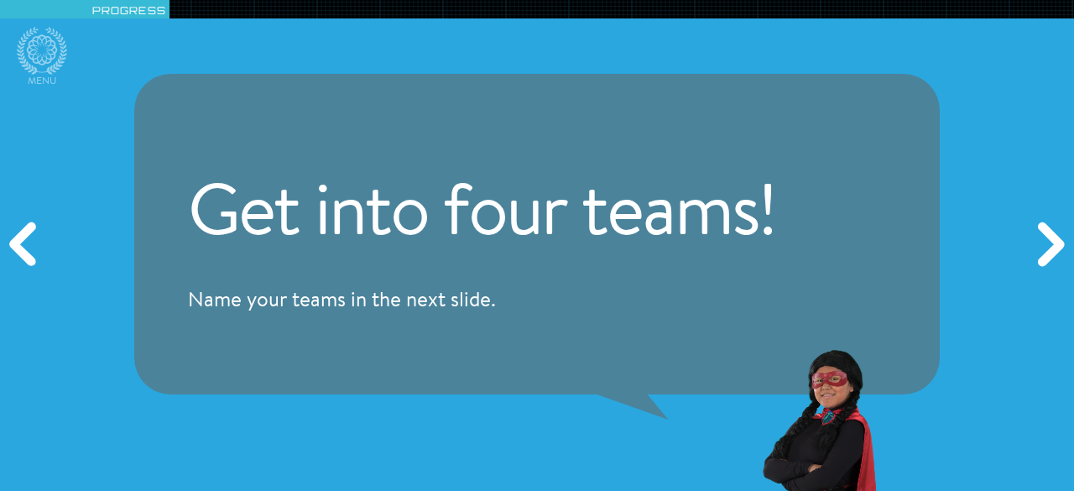
click at [1043, 242] on div "Next" at bounding box center [1048, 246] width 51 height 148
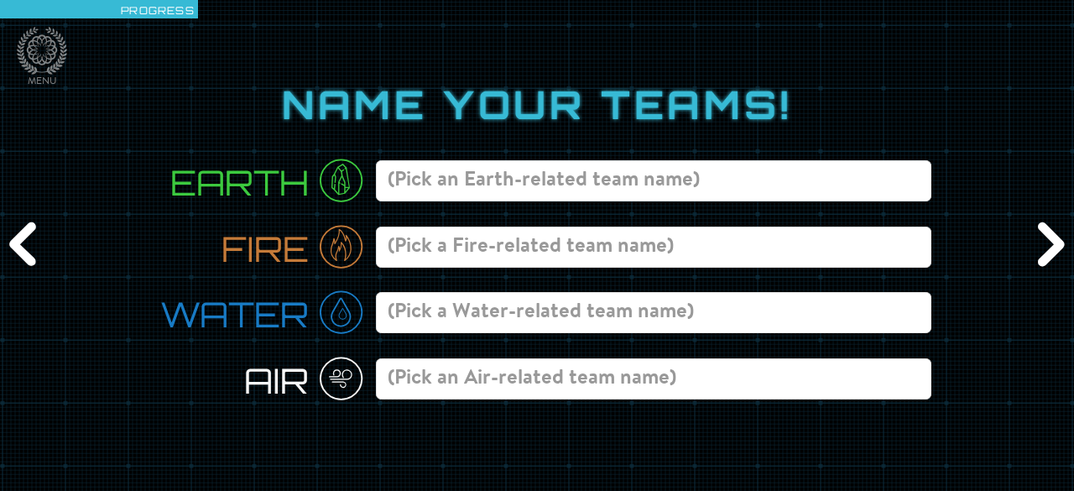
click at [711, 239] on input at bounding box center [653, 247] width 555 height 41
type input "Fire Paintball Man"
click at [453, 183] on input at bounding box center [653, 180] width 555 height 41
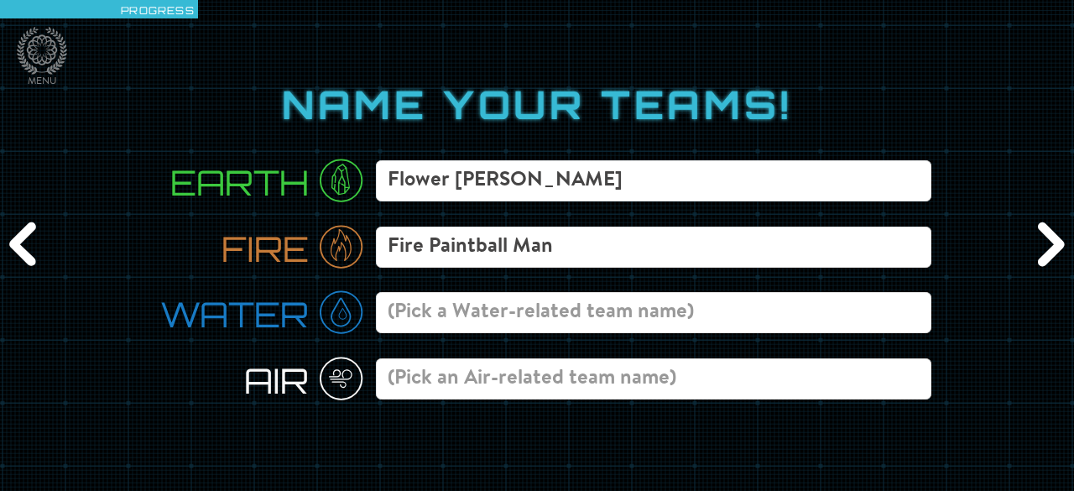
type input "Flower Earthy Erbie"
click at [440, 303] on input at bounding box center [653, 312] width 555 height 41
click at [391, 385] on input at bounding box center [653, 378] width 555 height 41
click at [409, 310] on input at bounding box center [653, 312] width 555 height 41
type input "Harry Potter Potions"
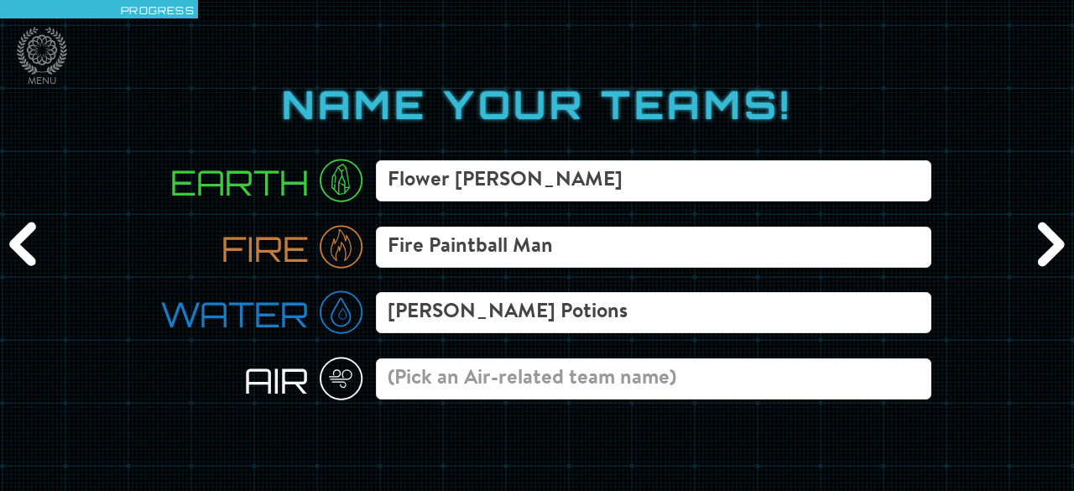
click at [410, 372] on input at bounding box center [653, 378] width 555 height 41
click at [575, 258] on input "Fire Paintball Man" at bounding box center [653, 247] width 555 height 41
type input "Fire Paintball Man War"
click at [512, 181] on input "Flower Earthy Erbie" at bounding box center [653, 180] width 555 height 41
type input "Flower Earthy and Erbie"
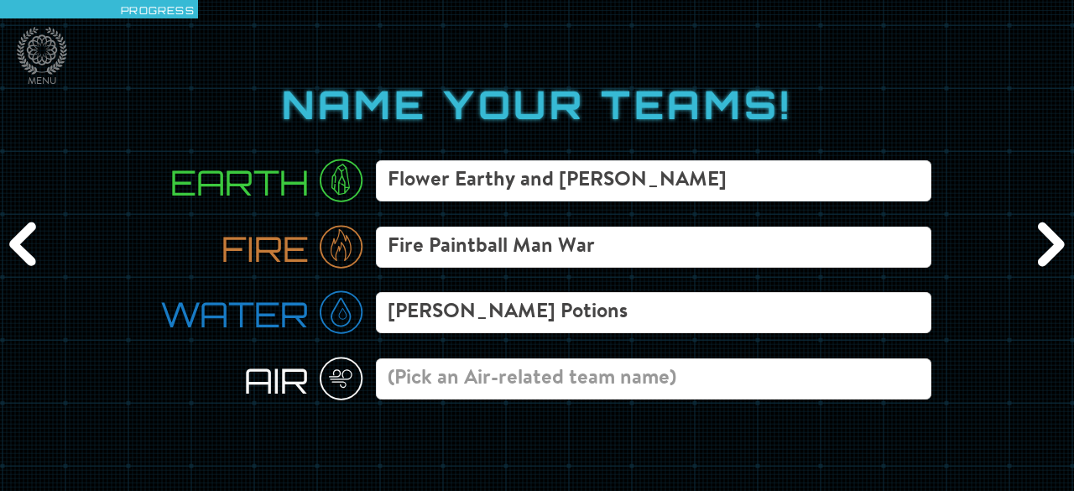
click at [455, 374] on input at bounding box center [653, 378] width 555 height 41
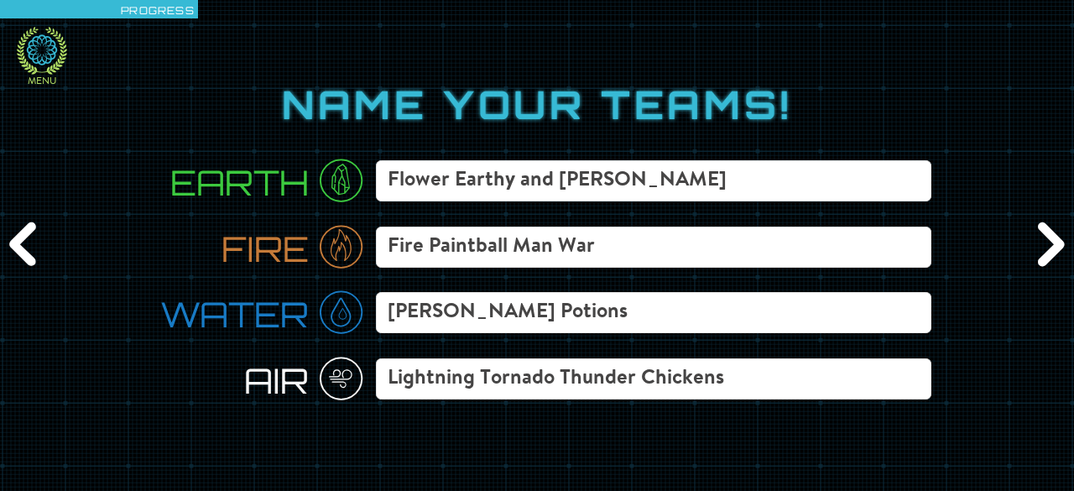
type input "Lightning Tornado Thunder Chickens"
click at [44, 46] on icon at bounding box center [42, 51] width 50 height 48
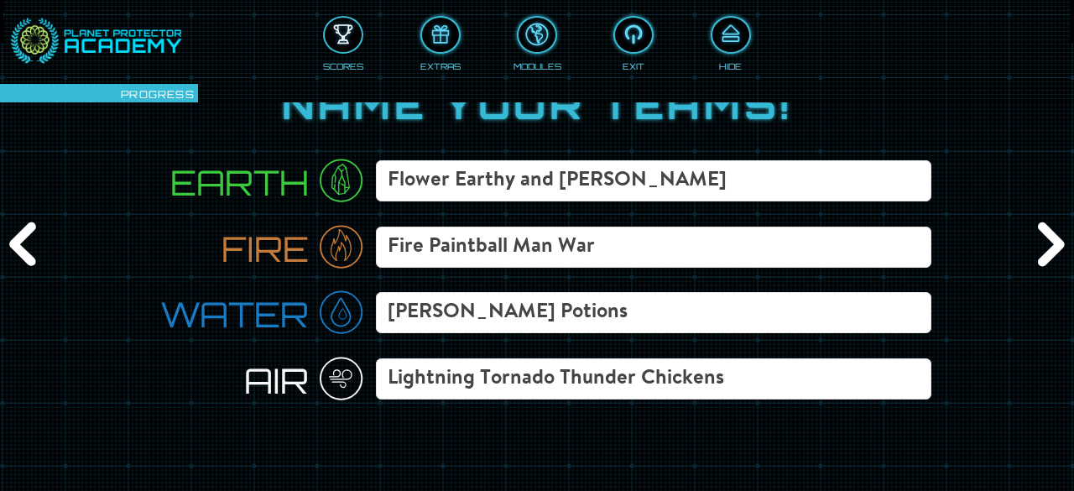
click at [351, 25] on div at bounding box center [343, 35] width 37 height 28
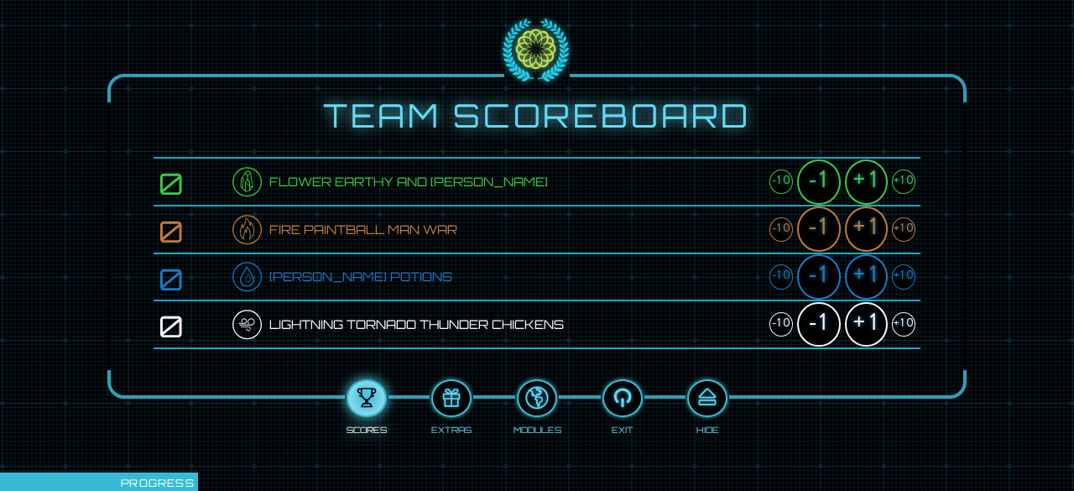
click at [896, 181] on div "+10" at bounding box center [903, 181] width 23 height 24
click at [901, 227] on div "+10" at bounding box center [903, 229] width 23 height 24
click at [906, 269] on div "+10" at bounding box center [903, 276] width 23 height 24
click at [909, 318] on div "+10" at bounding box center [903, 324] width 23 height 24
click at [715, 396] on div at bounding box center [707, 398] width 37 height 28
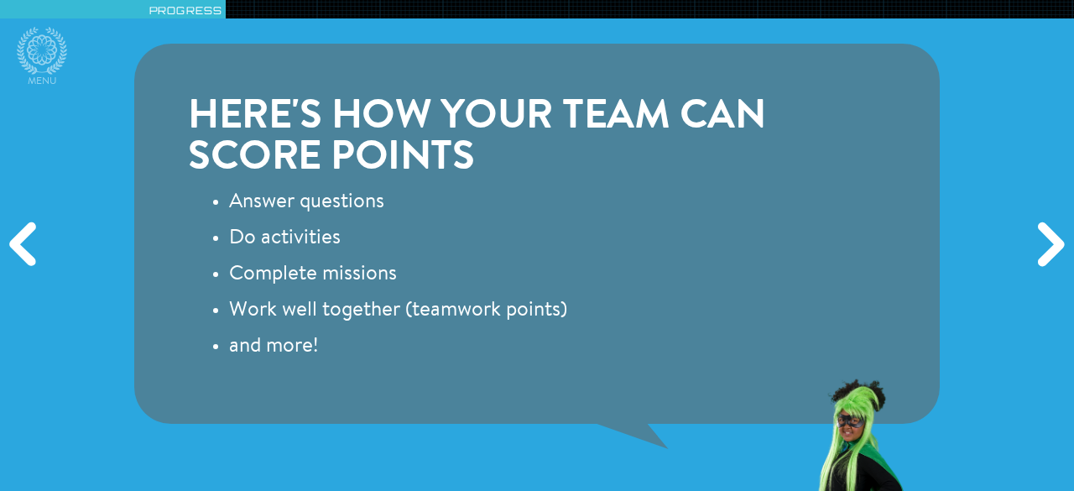
click at [1069, 240] on div "Next" at bounding box center [1048, 246] width 51 height 148
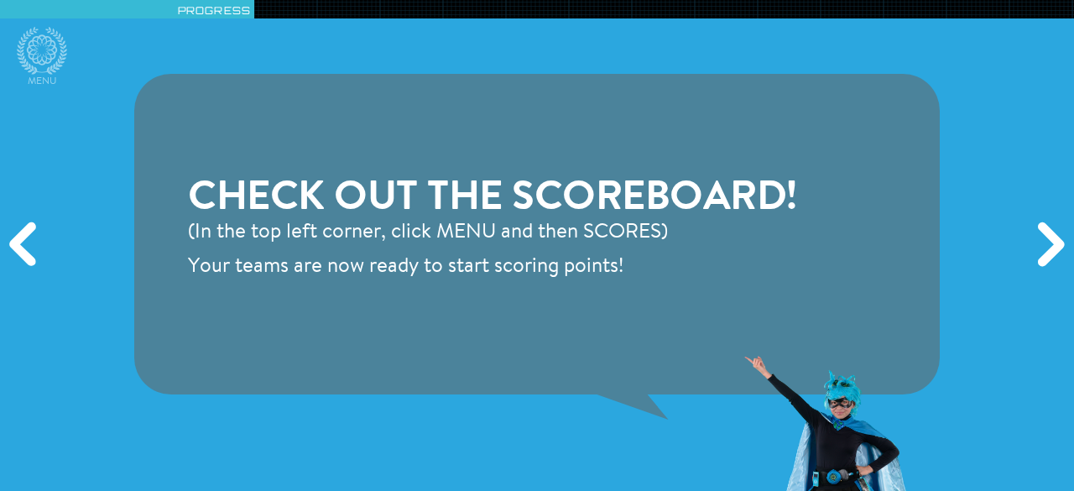
click at [1069, 240] on div "Next" at bounding box center [1048, 246] width 51 height 148
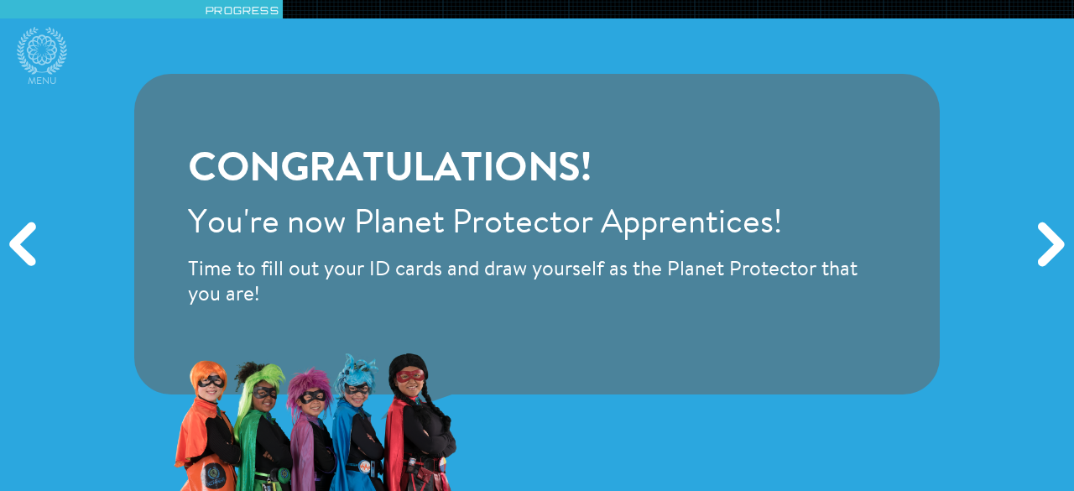
click at [1069, 240] on div "Next" at bounding box center [1048, 246] width 51 height 148
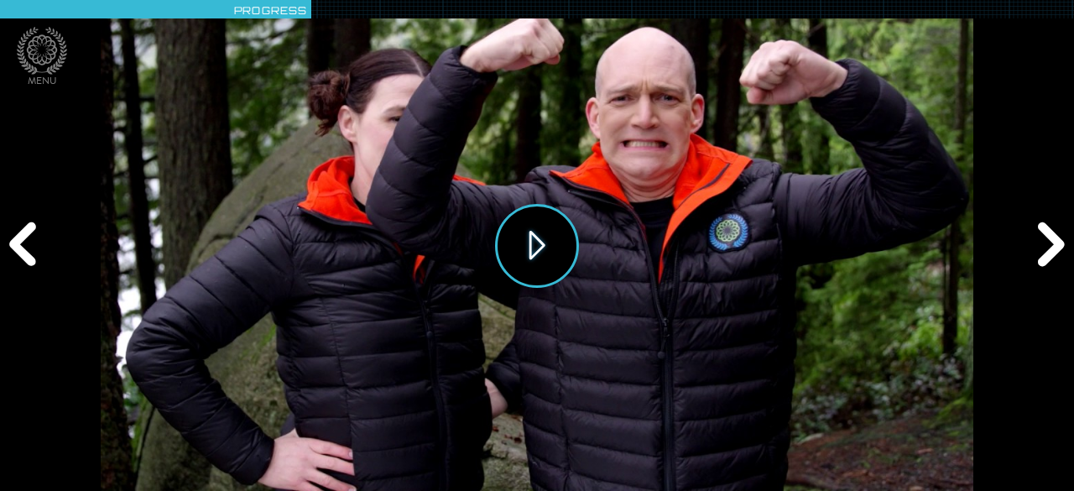
click at [530, 239] on button "Play" at bounding box center [537, 246] width 84 height 84
drag, startPoint x: 1039, startPoint y: 268, endPoint x: 1049, endPoint y: 250, distance: 19.9
click at [1049, 251] on div "Next" at bounding box center [1048, 246] width 51 height 148
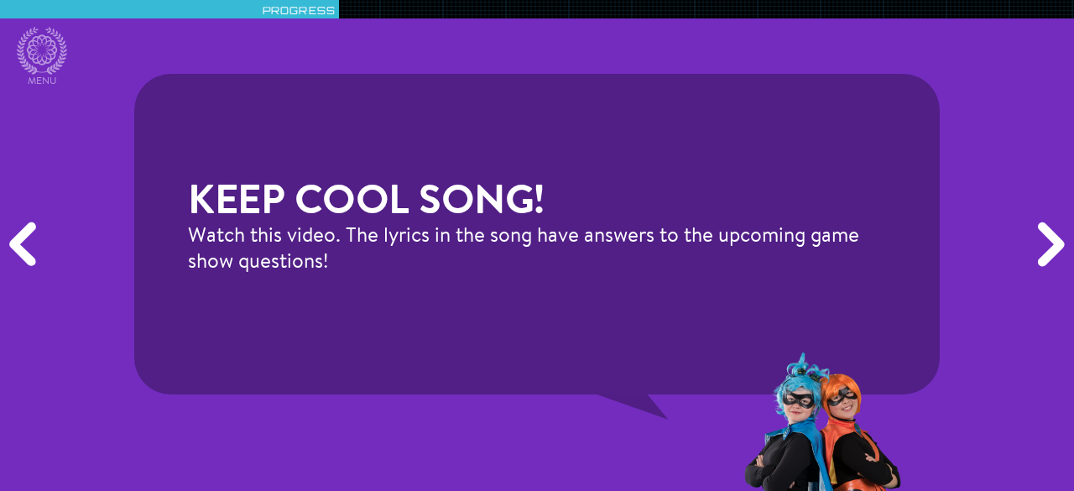
click at [1055, 246] on div "Next" at bounding box center [1048, 246] width 51 height 148
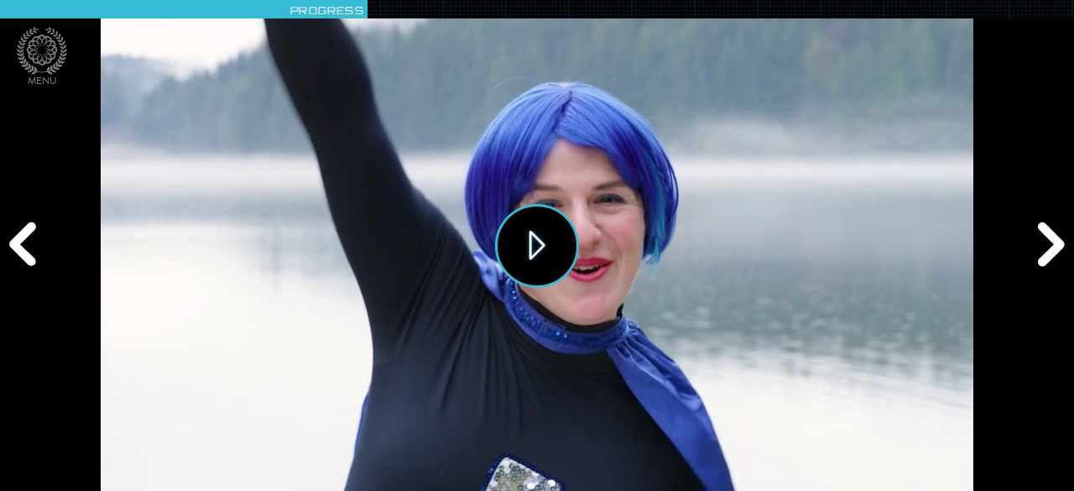
click at [525, 244] on button "Play" at bounding box center [537, 246] width 84 height 84
click at [25, 241] on div "Previous" at bounding box center [25, 246] width 51 height 148
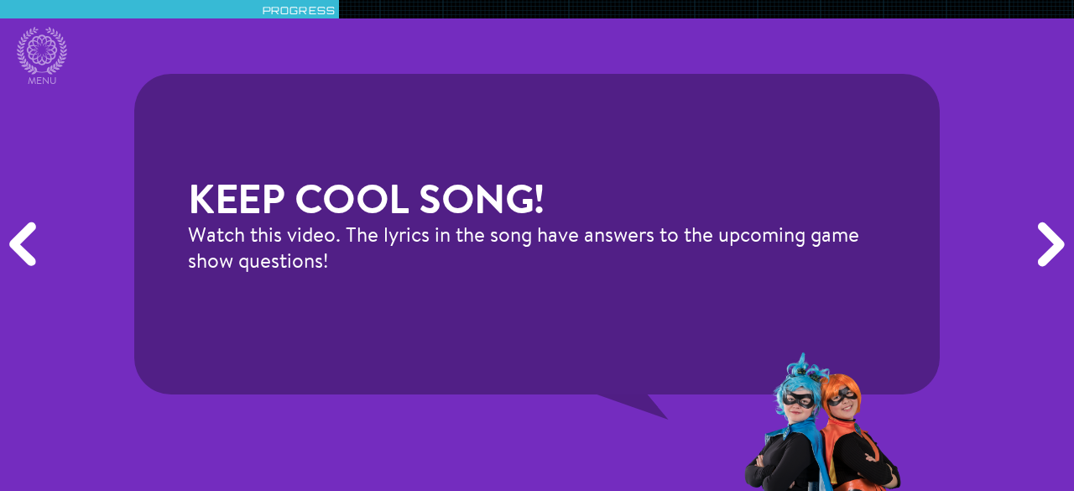
click at [1034, 232] on div "Next" at bounding box center [1048, 246] width 51 height 148
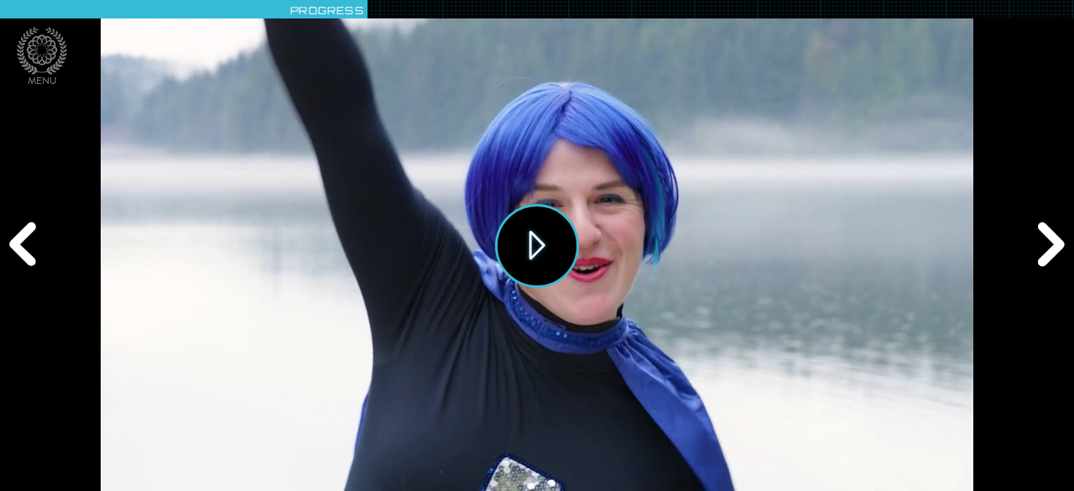
click at [559, 264] on button "Play" at bounding box center [537, 246] width 84 height 84
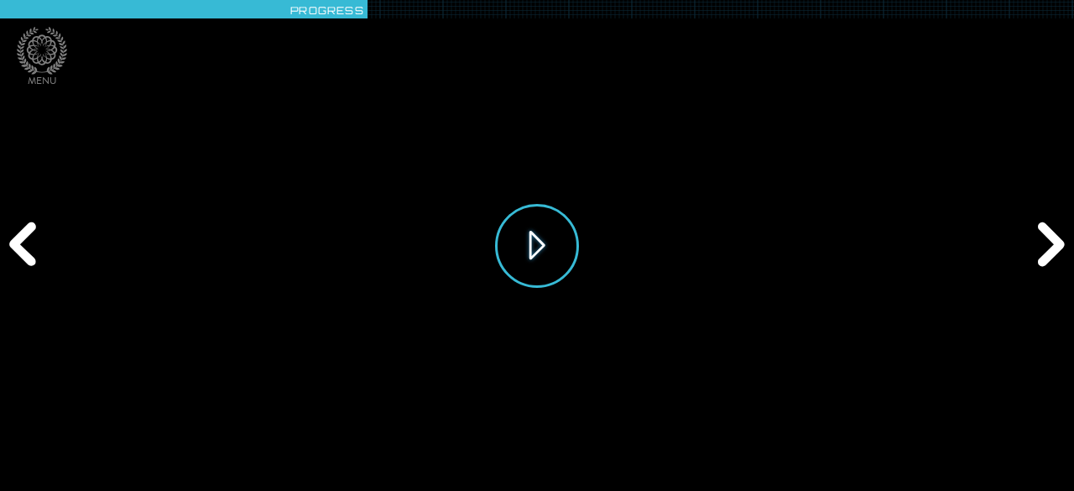
click at [530, 236] on button "Play" at bounding box center [537, 246] width 84 height 84
click at [557, 222] on button "Play" at bounding box center [537, 246] width 84 height 84
click at [528, 239] on button "Play" at bounding box center [537, 246] width 84 height 84
click at [133, 470] on div "Play" at bounding box center [537, 245] width 872 height 491
click at [346, 456] on div "Play" at bounding box center [537, 245] width 872 height 491
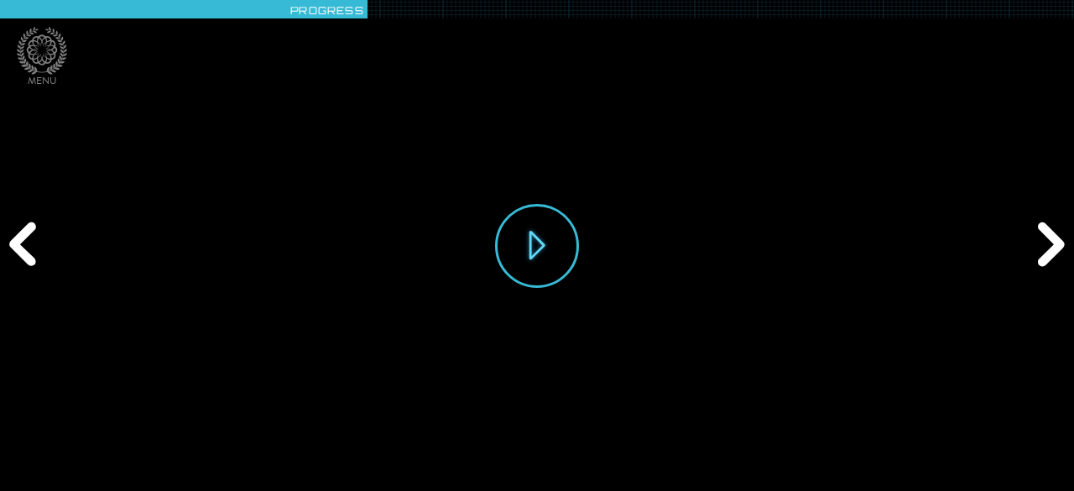
click at [937, 335] on div "Play" at bounding box center [537, 245] width 872 height 491
click at [534, 226] on button "Play" at bounding box center [537, 246] width 84 height 84
